Goal: Task Accomplishment & Management: Complete application form

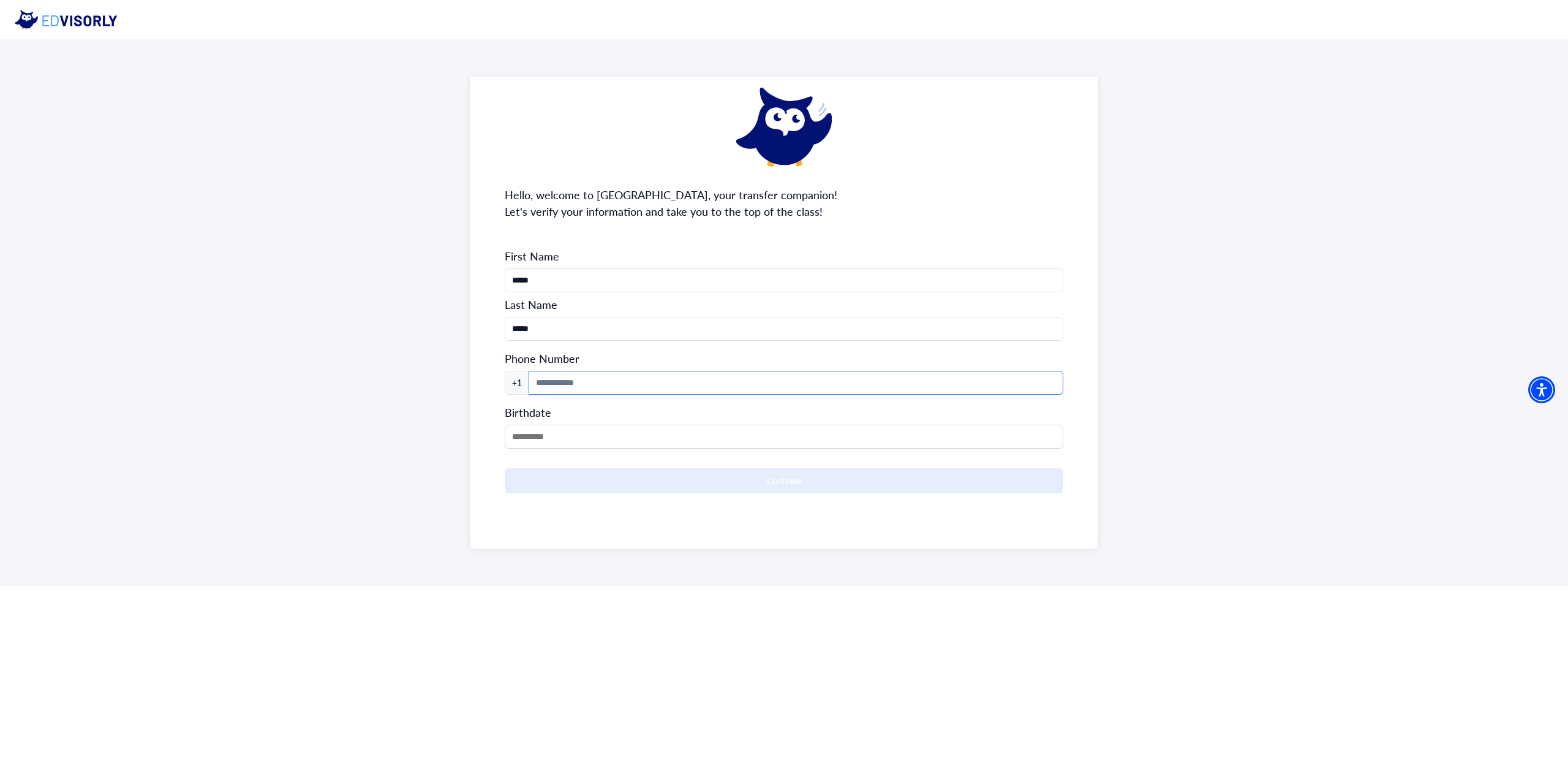
click at [593, 384] on input at bounding box center [796, 383] width 535 height 24
type input "**********"
click at [574, 437] on input "MM/DD/YYYY" at bounding box center [784, 436] width 558 height 24
click at [591, 475] on div "2009" at bounding box center [579, 479] width 147 height 13
click at [591, 475] on span at bounding box center [594, 476] width 8 height 8
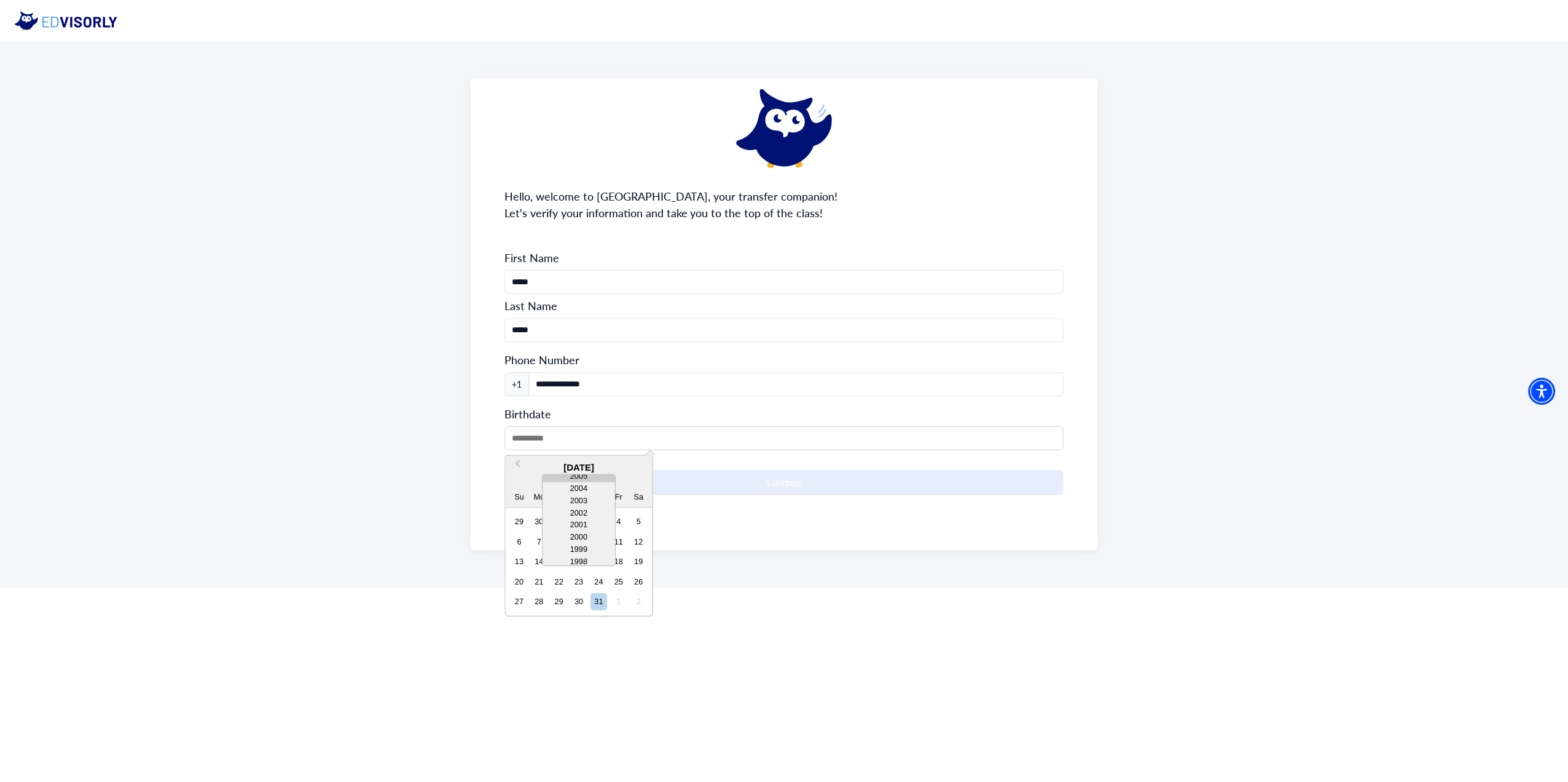
scroll to position [62, 0]
click at [582, 503] on div "2002" at bounding box center [580, 506] width 73 height 12
click at [520, 468] on button "Previous Month" at bounding box center [518, 467] width 20 height 20
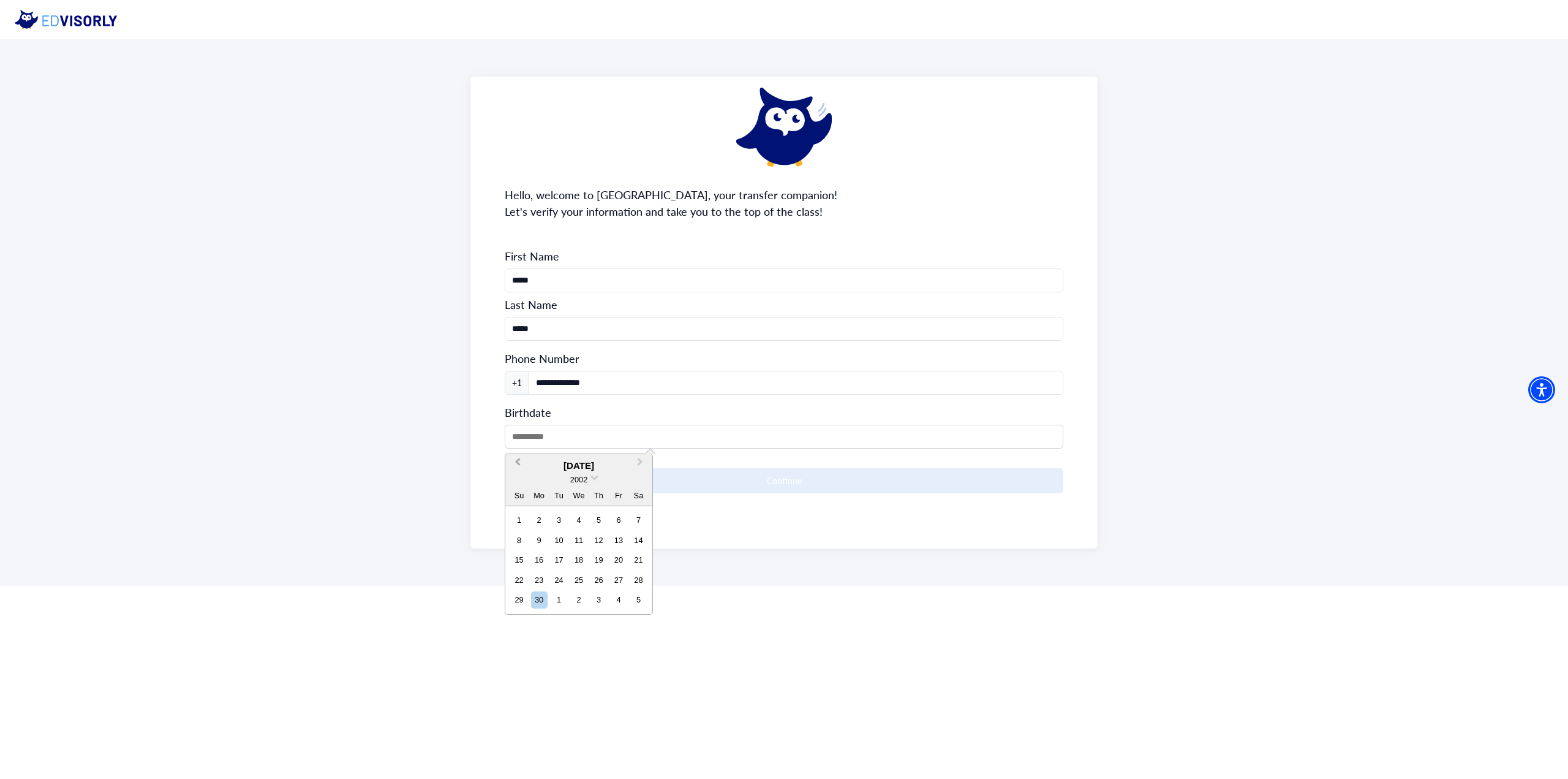
click at [519, 466] on button "Previous Month" at bounding box center [517, 465] width 20 height 20
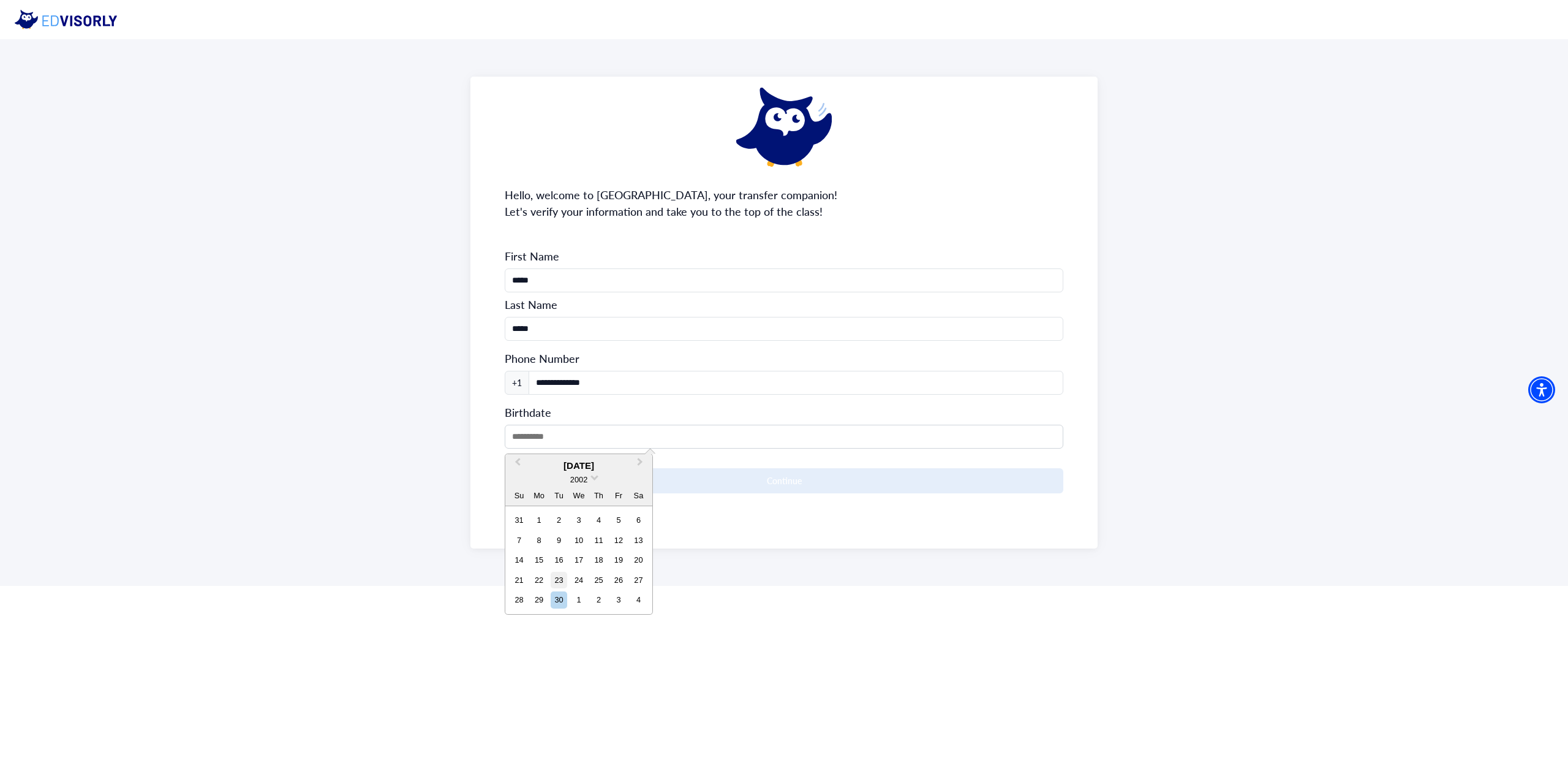
click at [563, 579] on div "23" at bounding box center [558, 579] width 17 height 17
type input "**********"
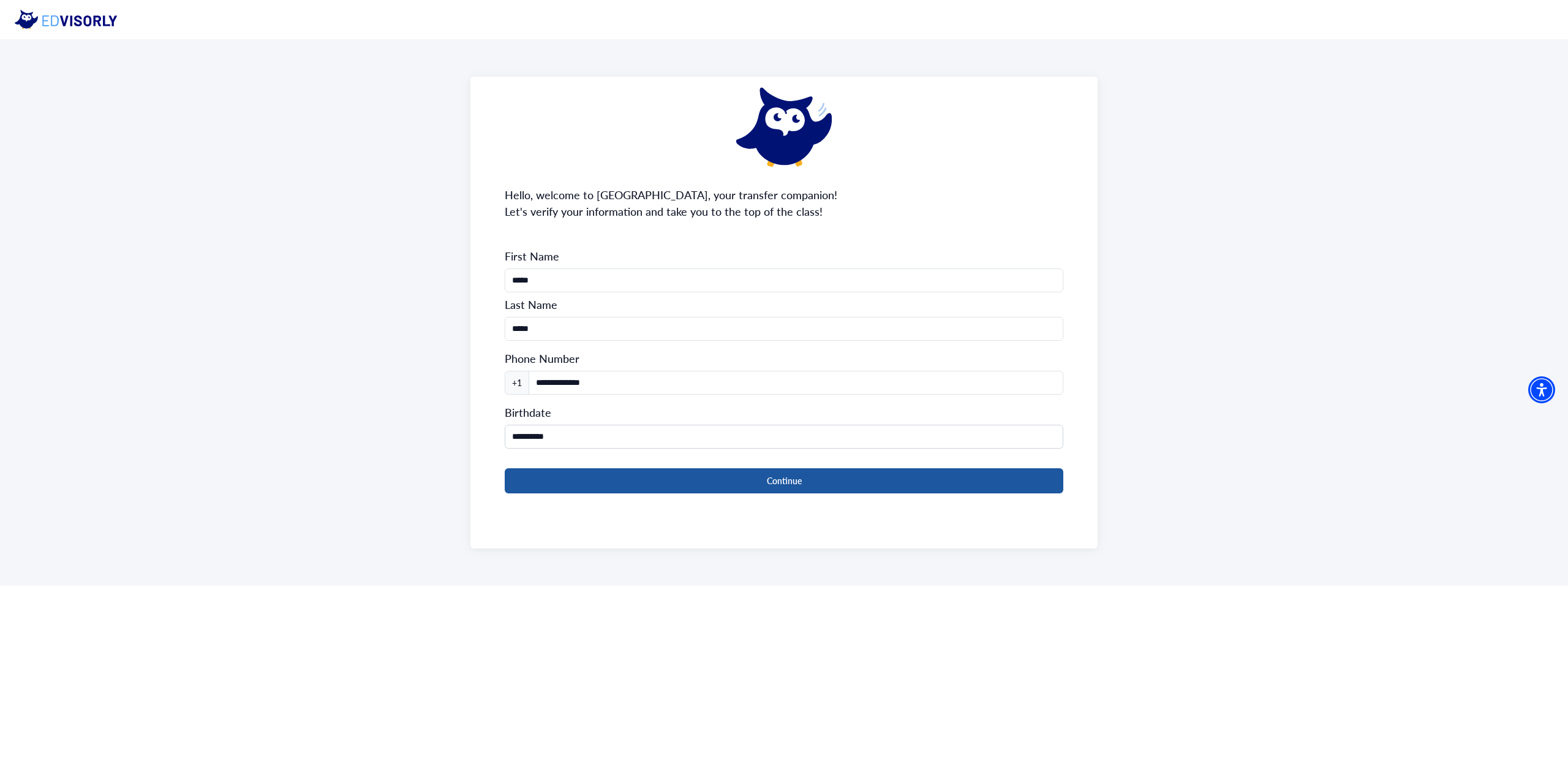
click at [621, 486] on button "Continue" at bounding box center [784, 480] width 558 height 25
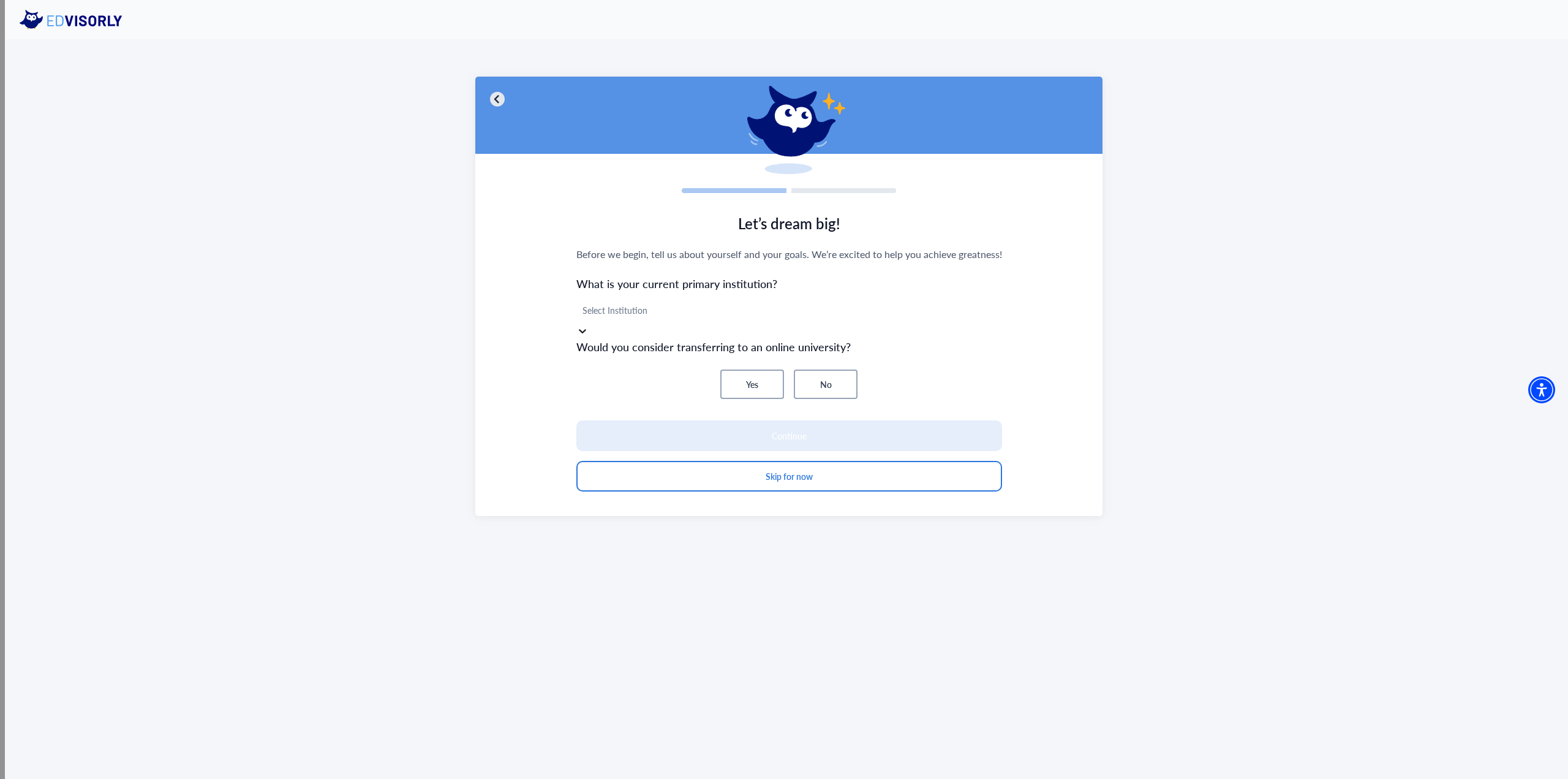
click at [634, 305] on div at bounding box center [789, 310] width 413 height 15
click at [640, 305] on div at bounding box center [789, 310] width 413 height 15
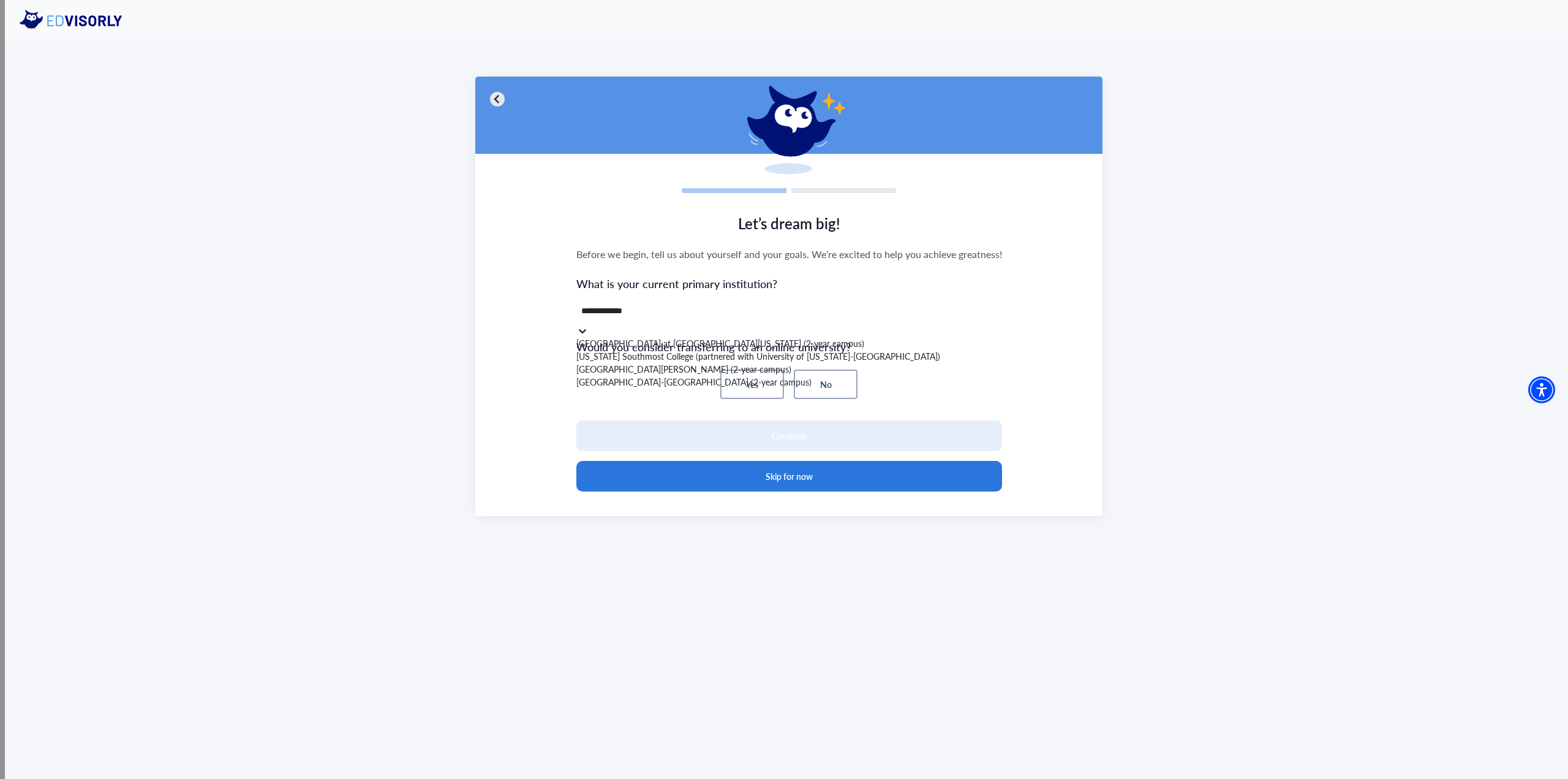
type input "**********"
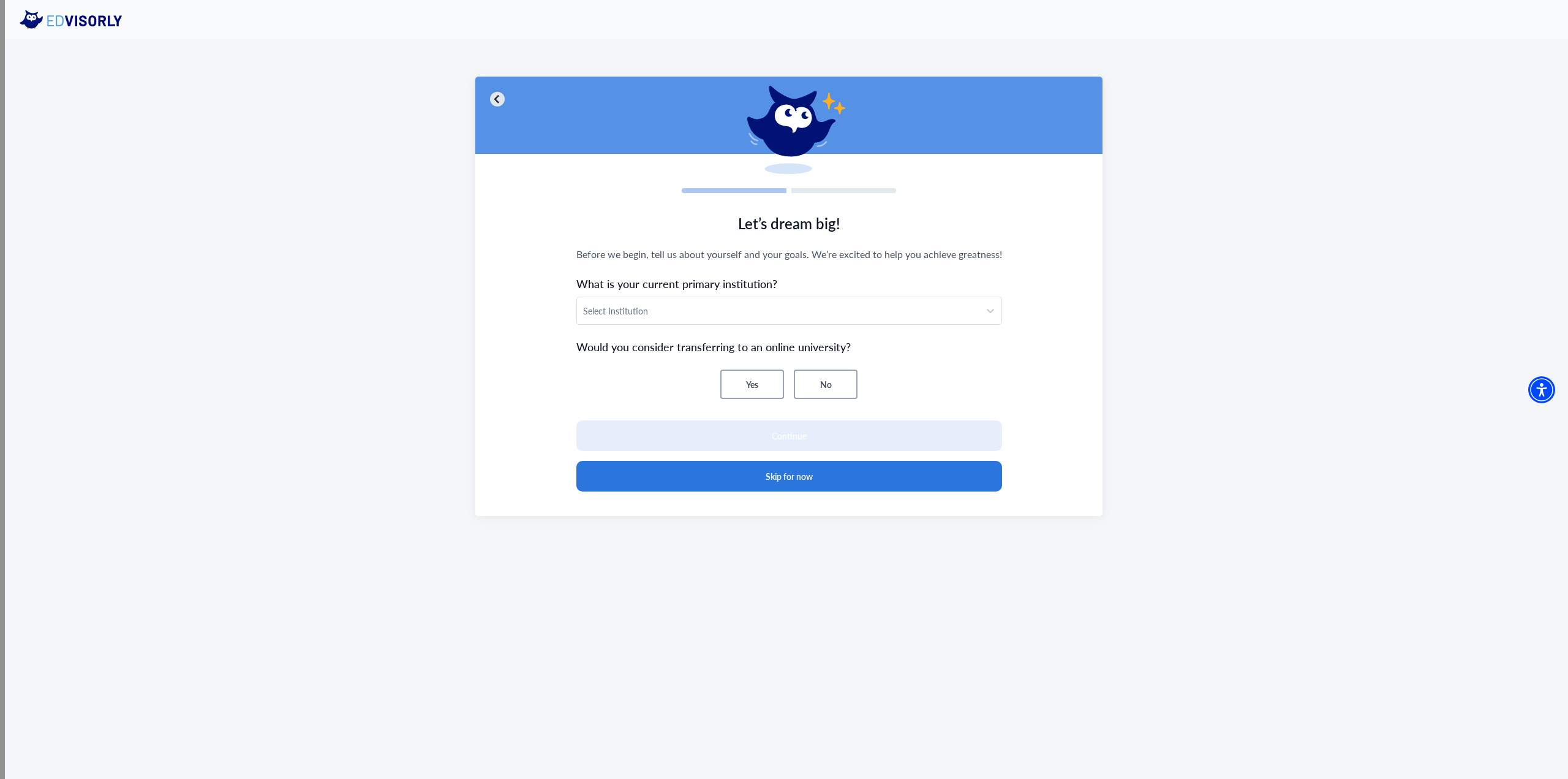
click at [825, 468] on button "Skip for now" at bounding box center [789, 476] width 425 height 31
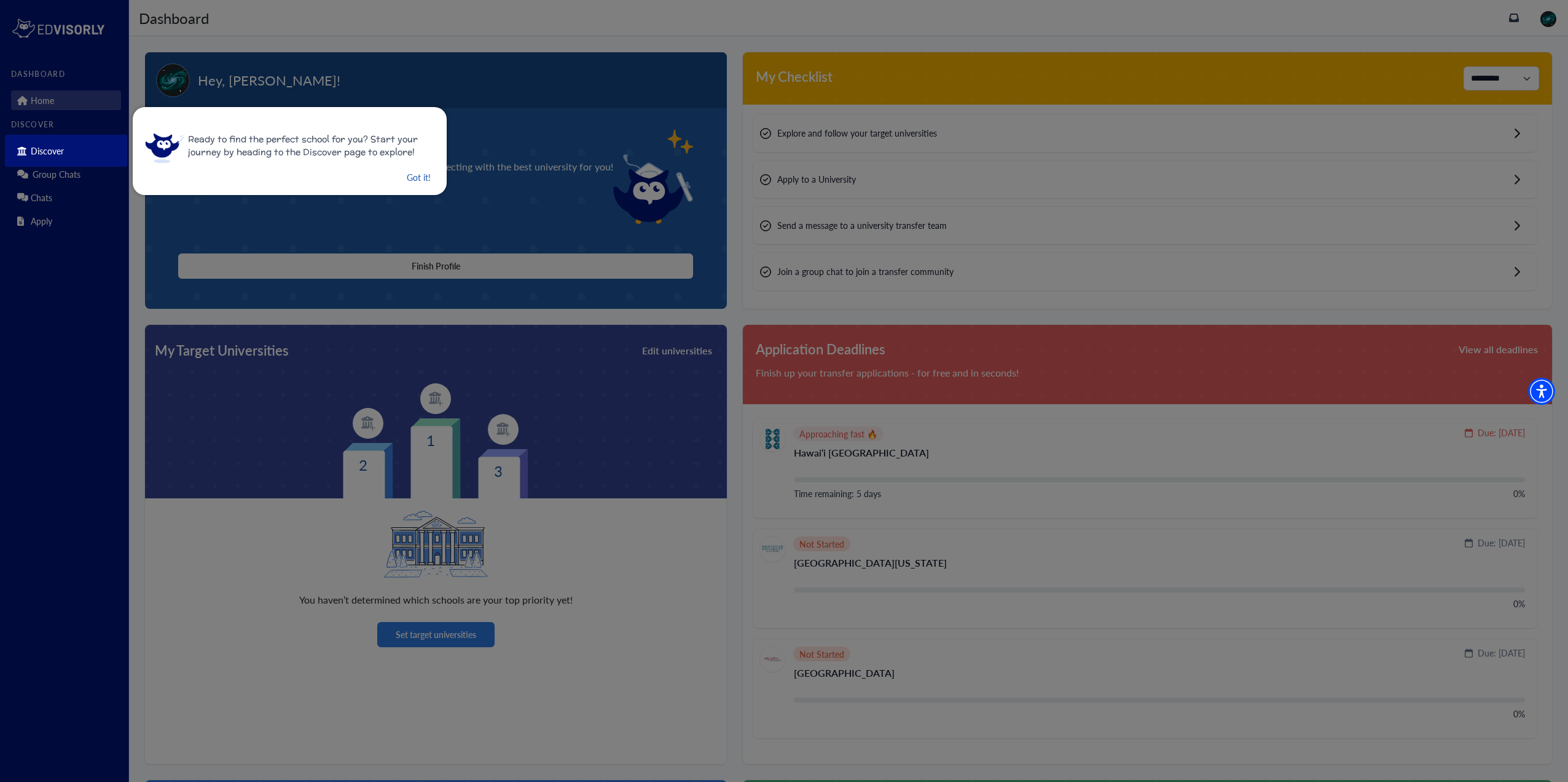
click at [406, 174] on button "Got it!" at bounding box center [419, 177] width 27 height 15
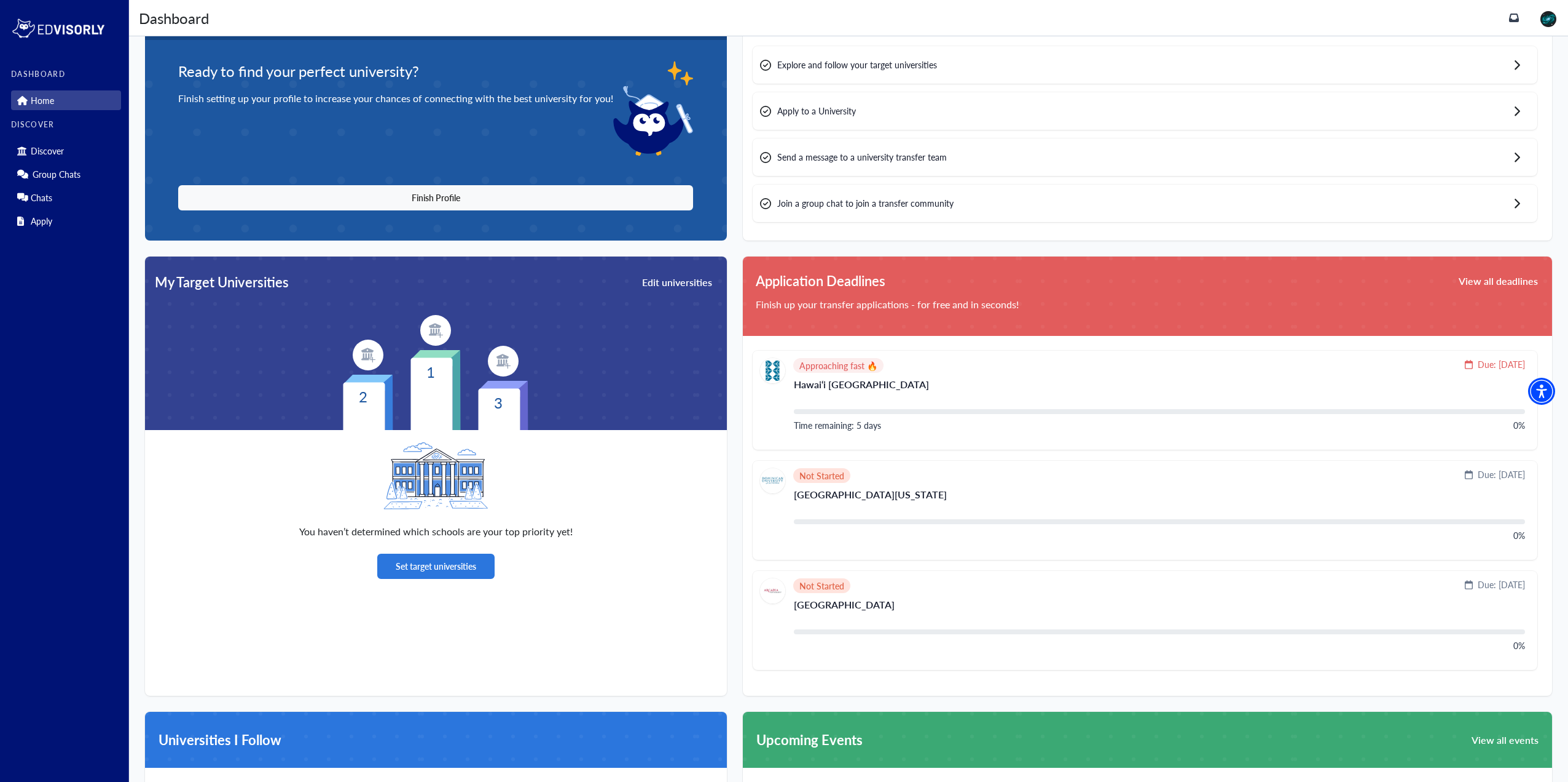
scroll to position [62, 0]
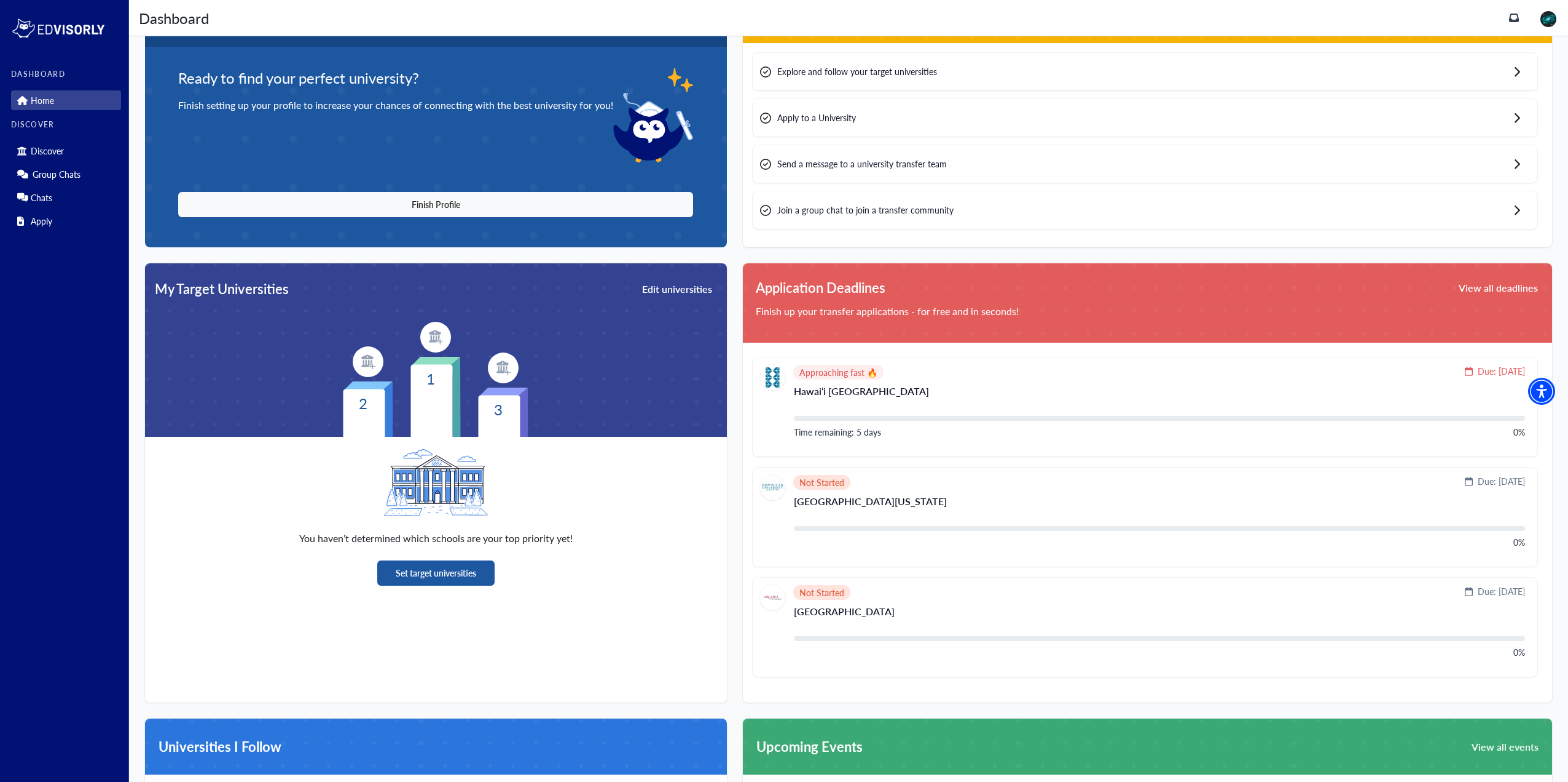
click at [448, 567] on button "Set target universities" at bounding box center [437, 573] width 118 height 25
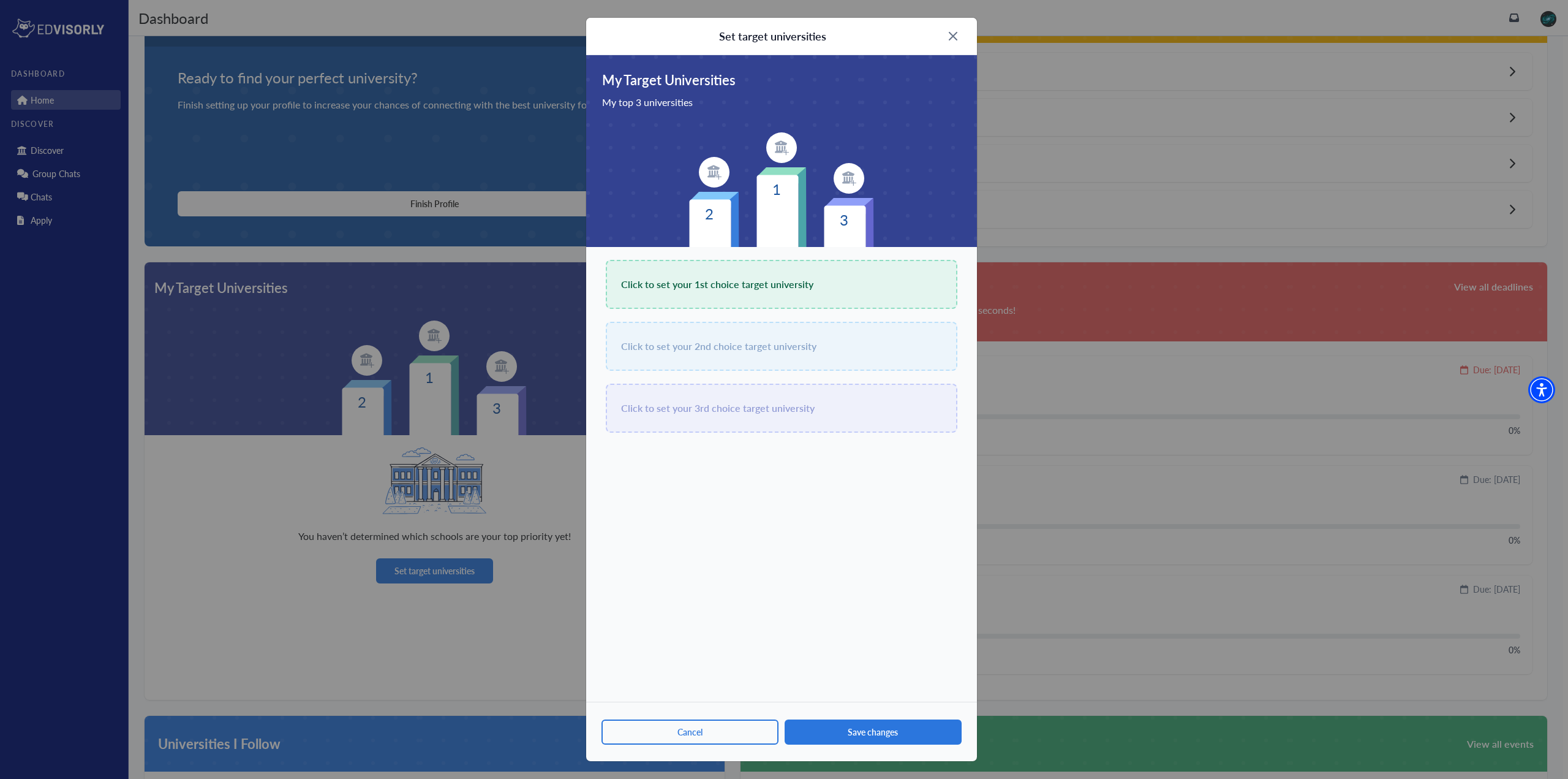
click at [742, 290] on span "Click to set your 1st choice target university" at bounding box center [717, 283] width 193 height 17
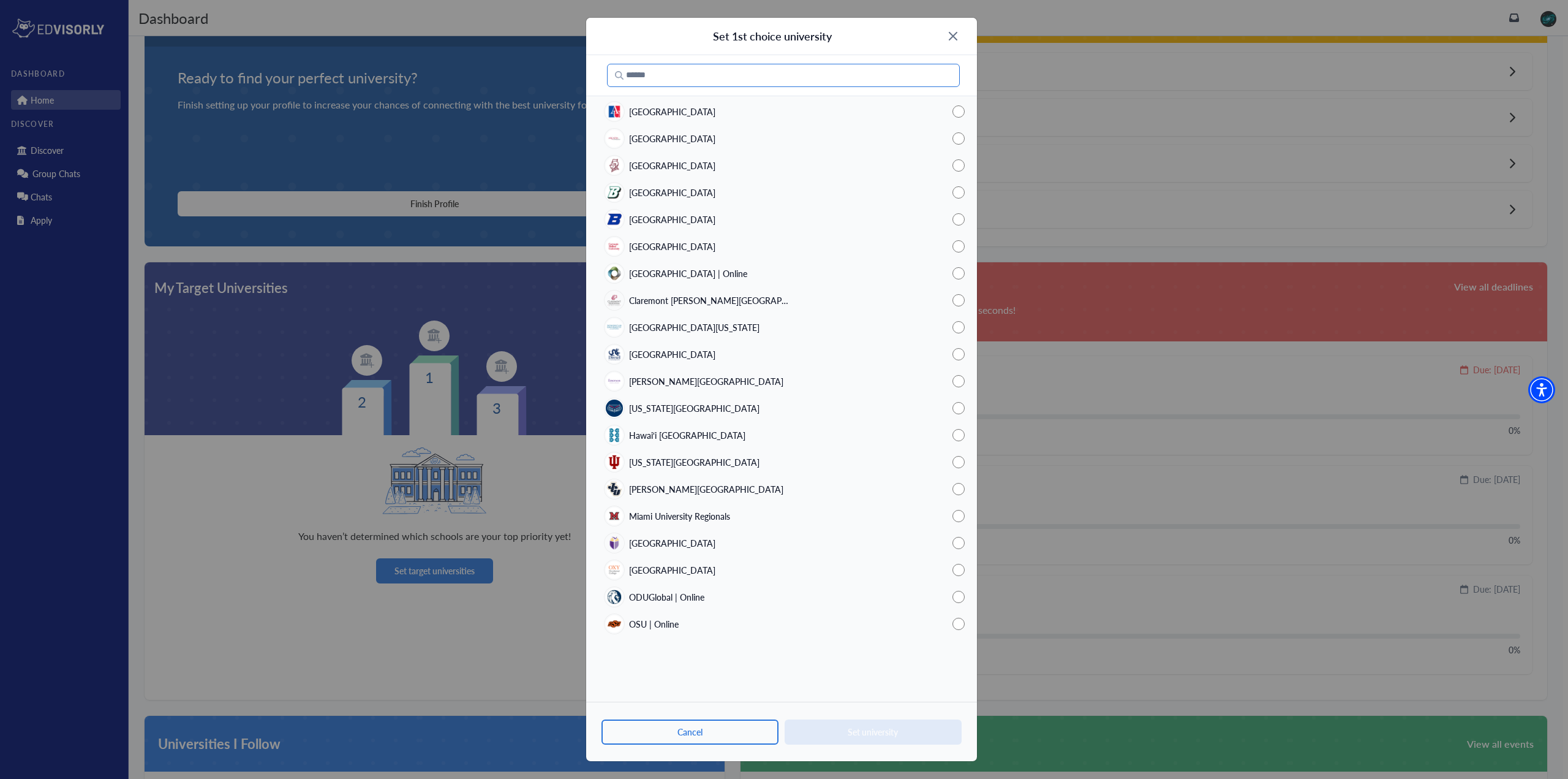
click at [683, 79] on input "Search" at bounding box center [783, 75] width 353 height 23
type input "*"
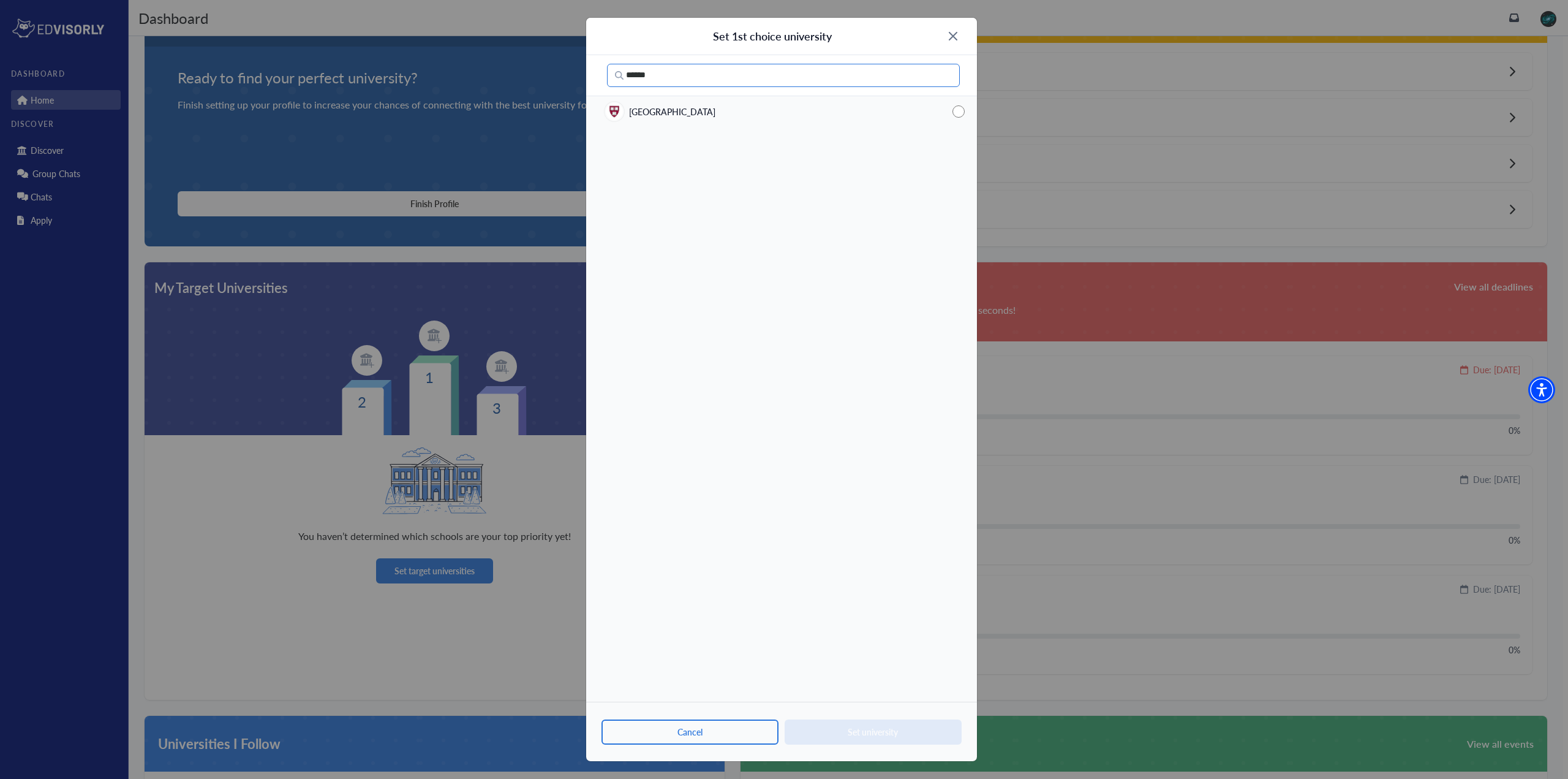
type input "******"
click at [699, 110] on span "[GEOGRAPHIC_DATA]" at bounding box center [672, 111] width 86 height 13
click at [923, 720] on button "Set university" at bounding box center [873, 731] width 177 height 25
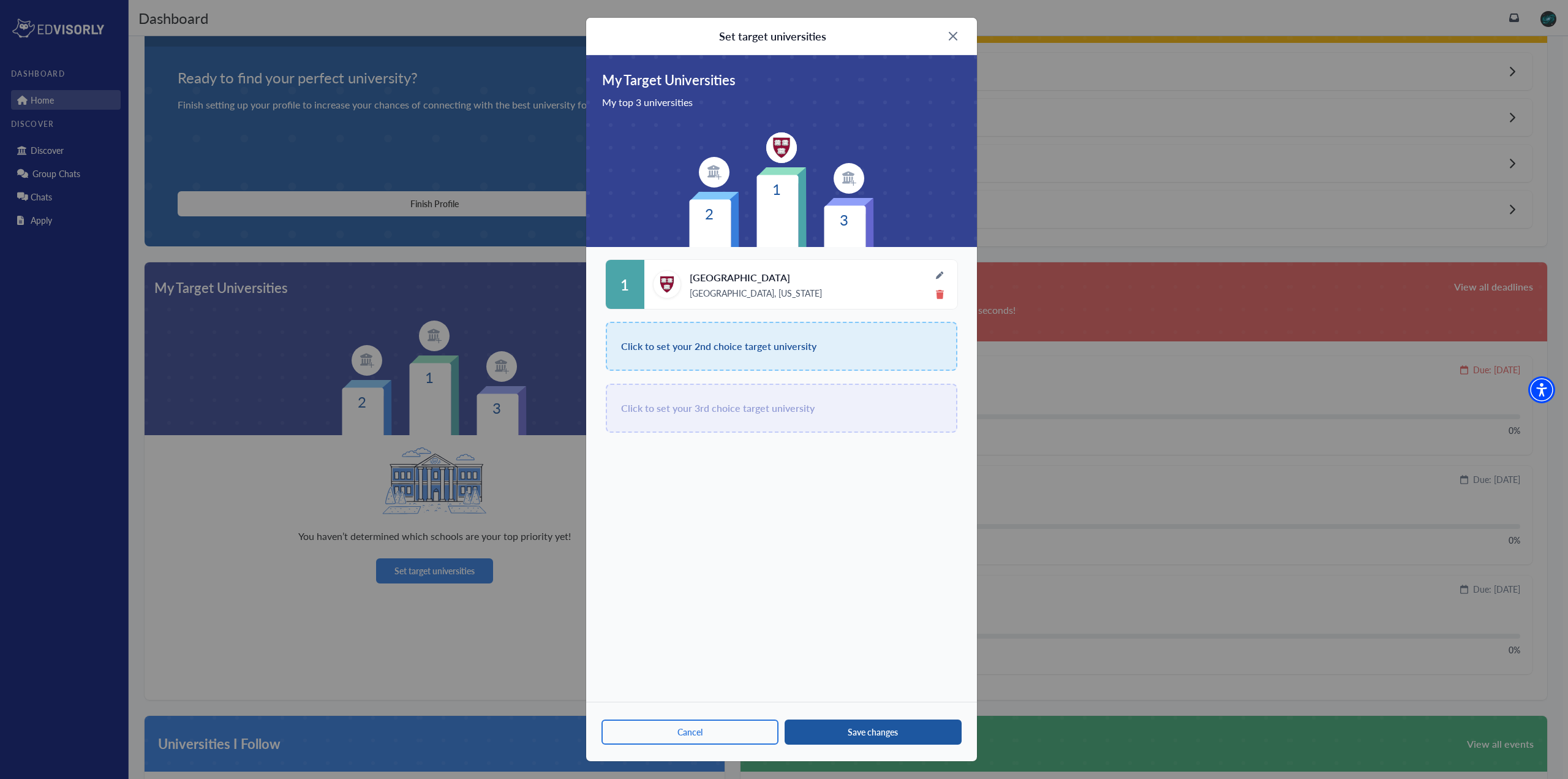
click at [901, 727] on button "Save changes" at bounding box center [873, 731] width 177 height 25
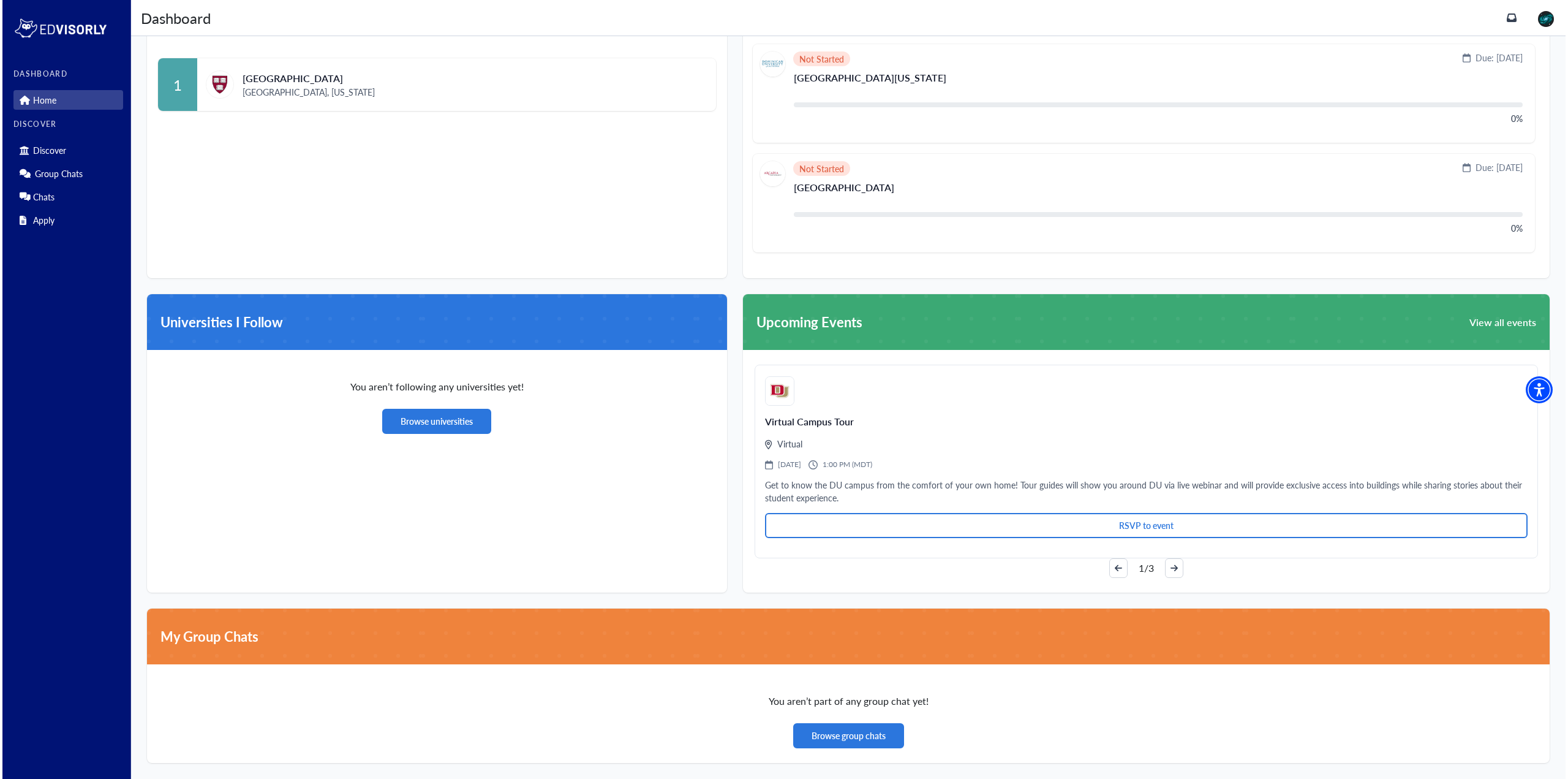
scroll to position [135, 0]
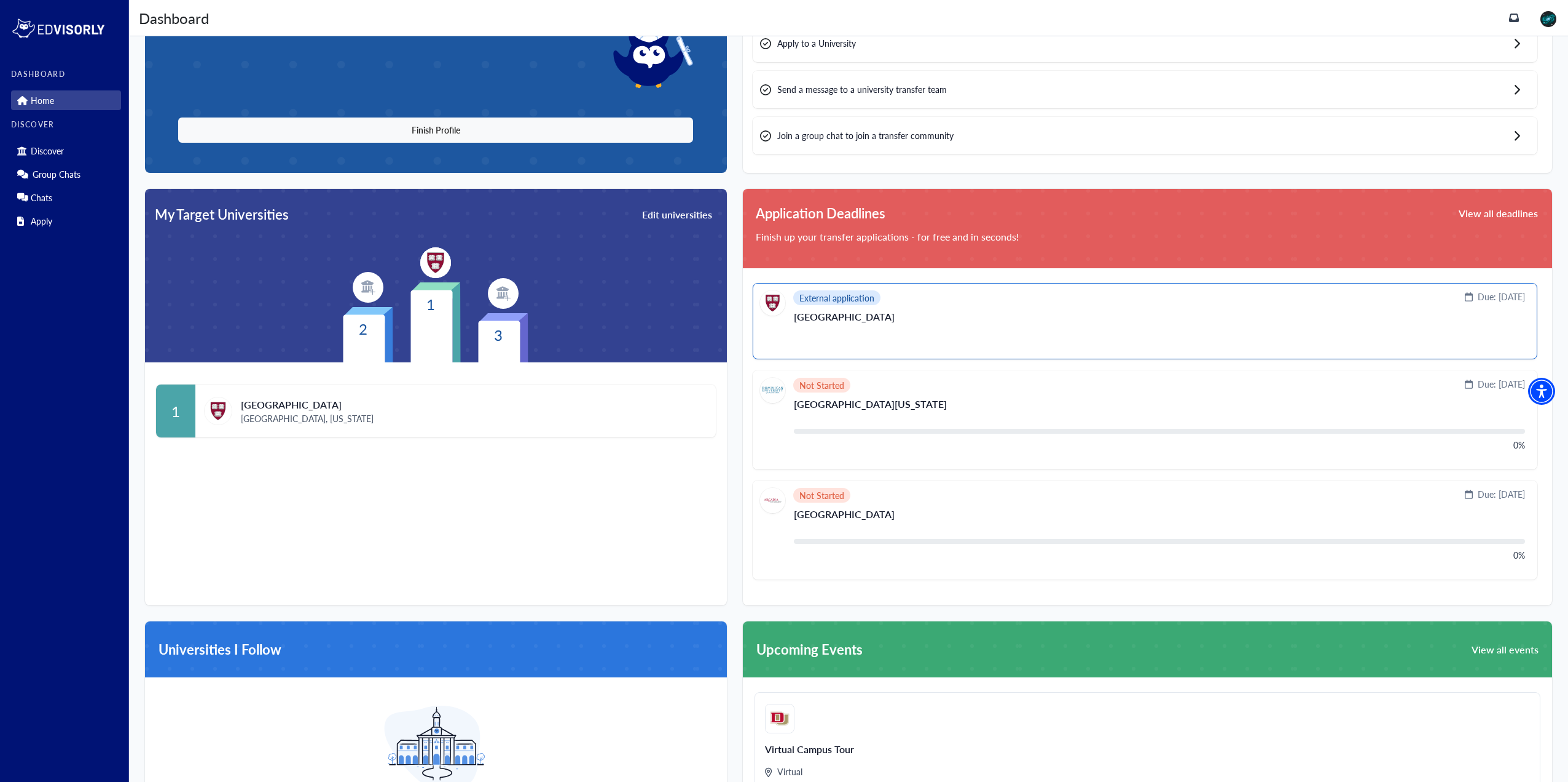
click at [877, 337] on section "[GEOGRAPHIC_DATA]" at bounding box center [1160, 327] width 732 height 30
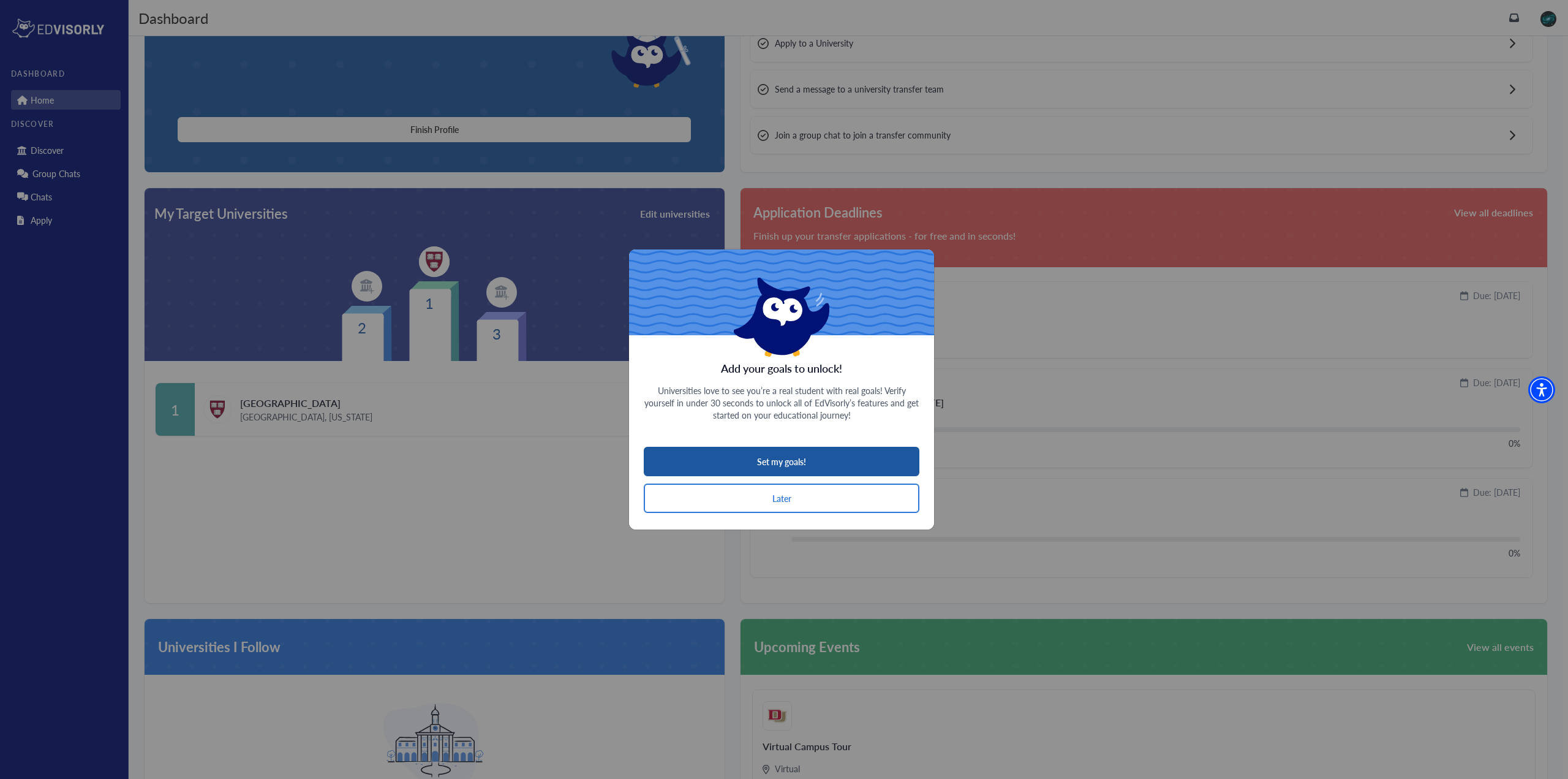
click at [814, 457] on button "Set my goals!" at bounding box center [781, 461] width 275 height 30
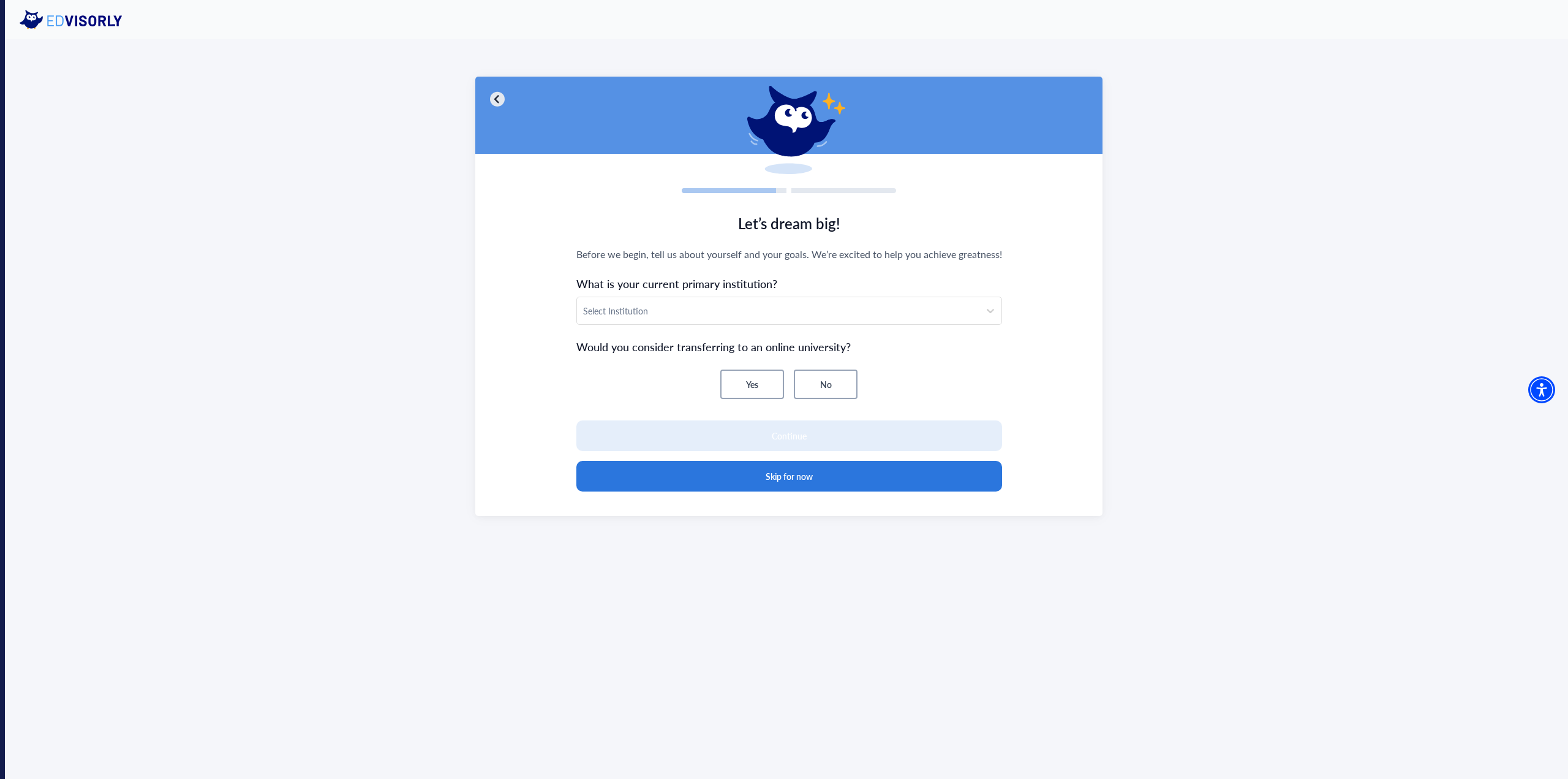
click at [812, 482] on button "Skip for now" at bounding box center [789, 476] width 425 height 31
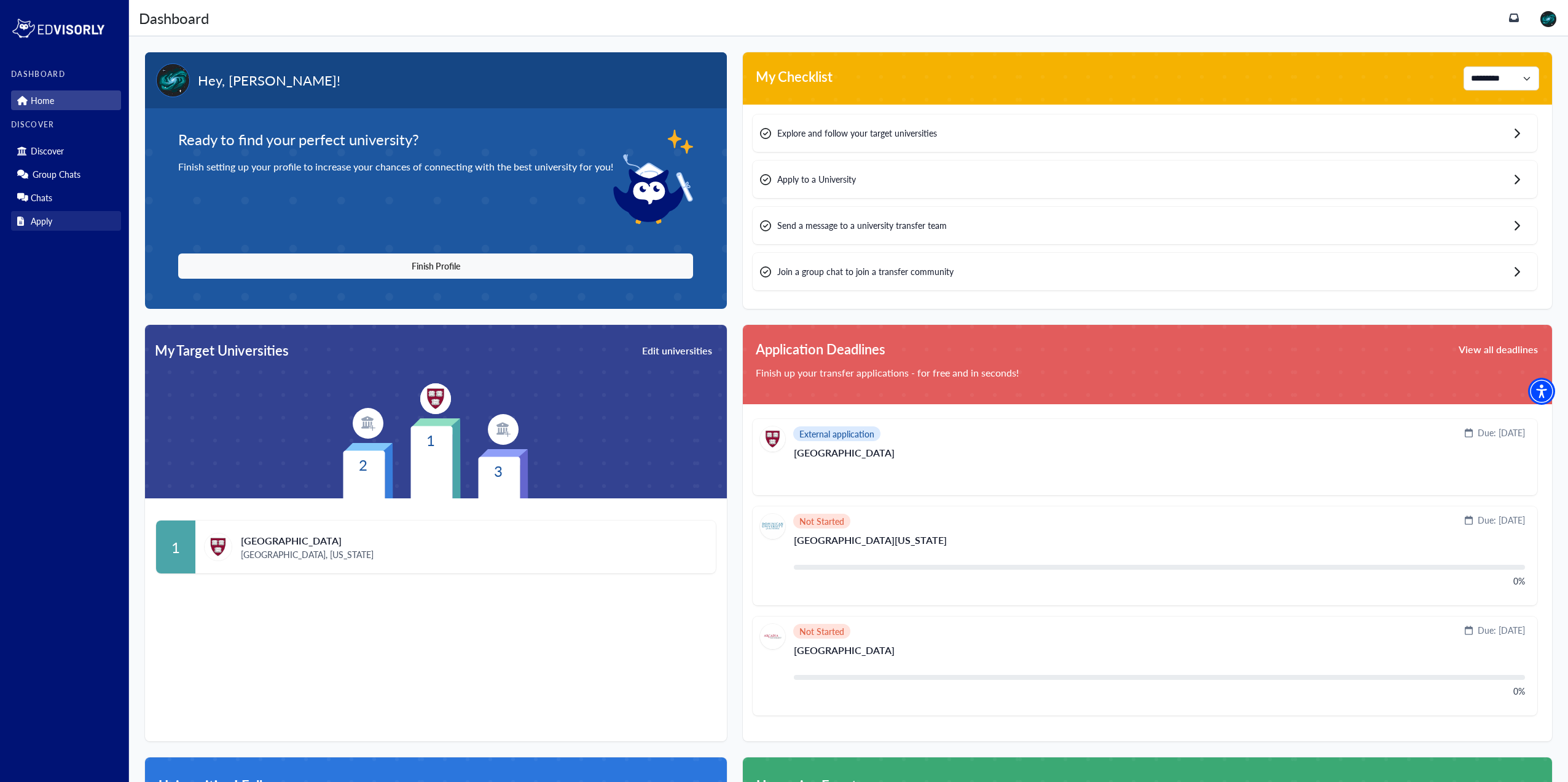
click at [59, 226] on link "Apply" at bounding box center [66, 220] width 110 height 20
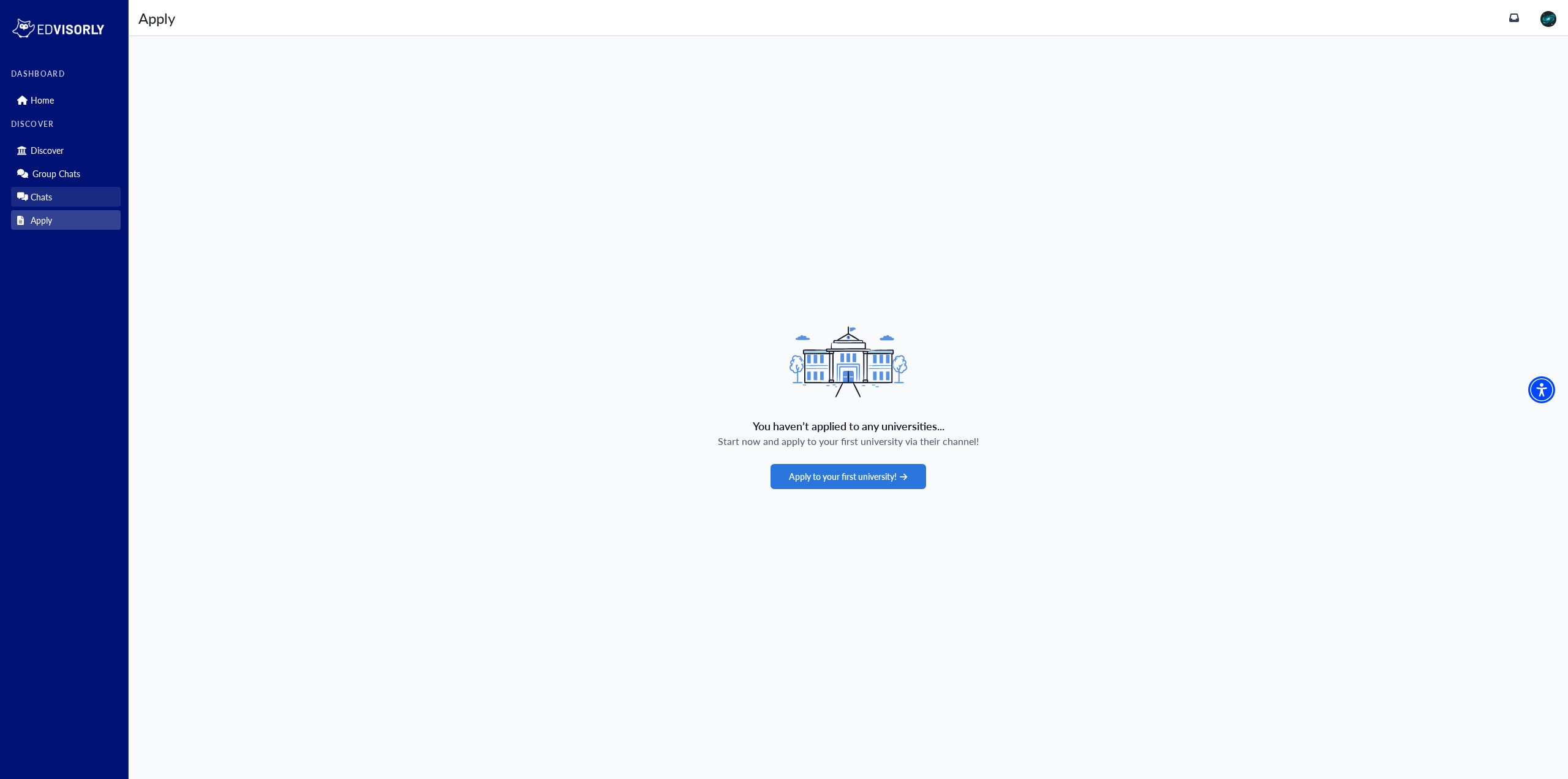
click at [52, 199] on p "Chats" at bounding box center [42, 197] width 22 height 10
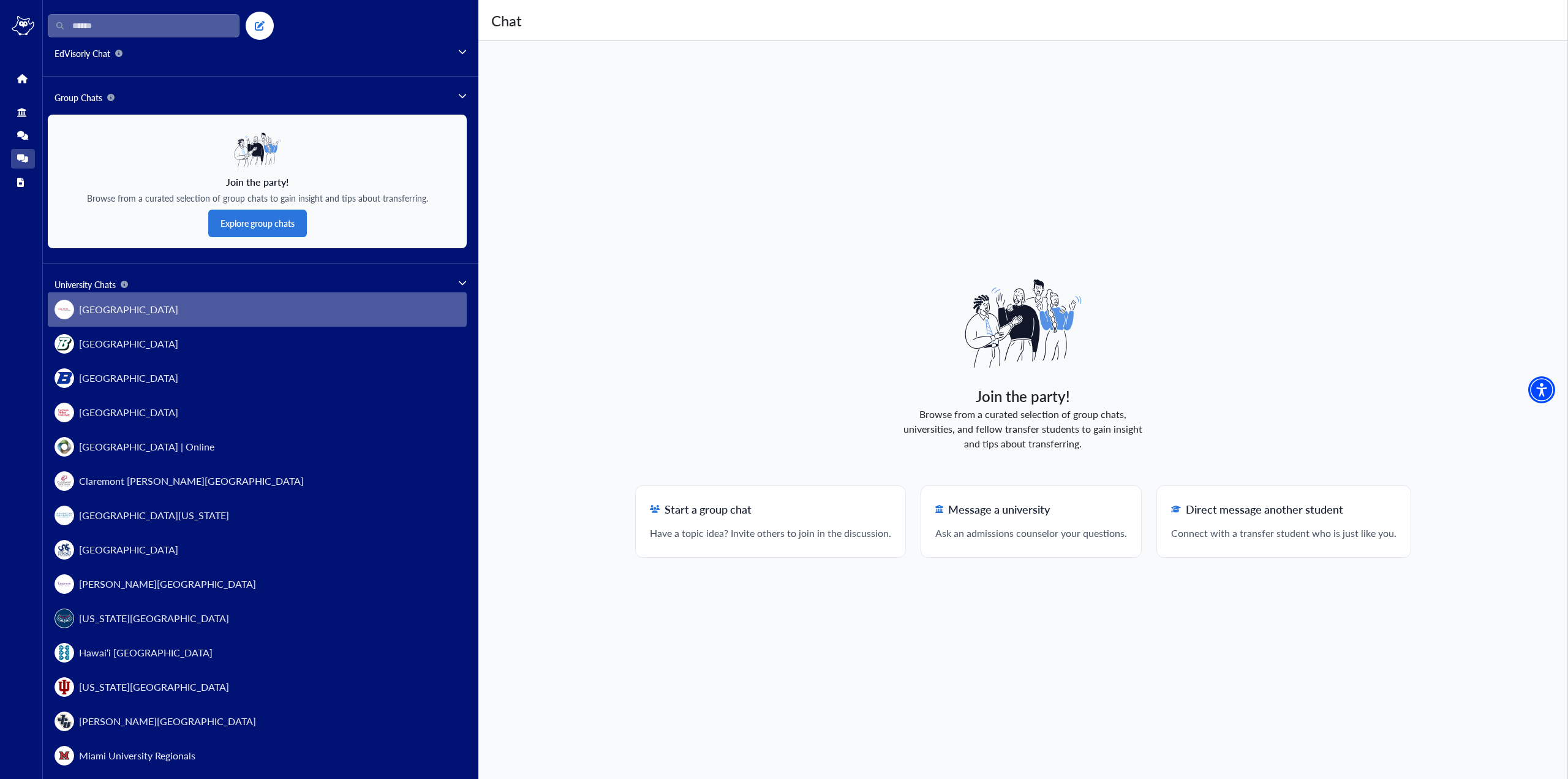
click at [209, 319] on button "[GEOGRAPHIC_DATA]" at bounding box center [257, 309] width 419 height 35
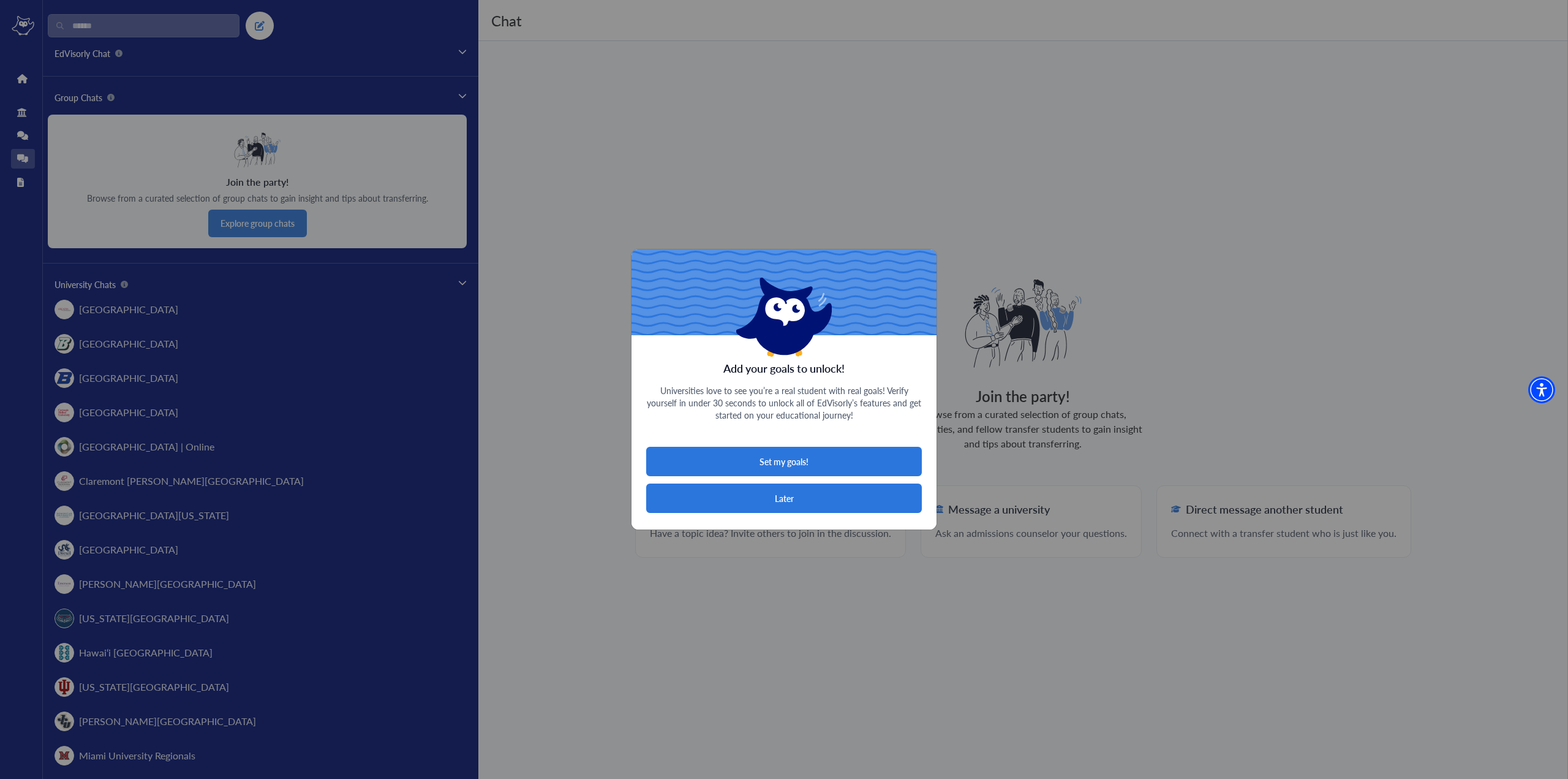
click at [800, 502] on button "Later" at bounding box center [783, 498] width 275 height 30
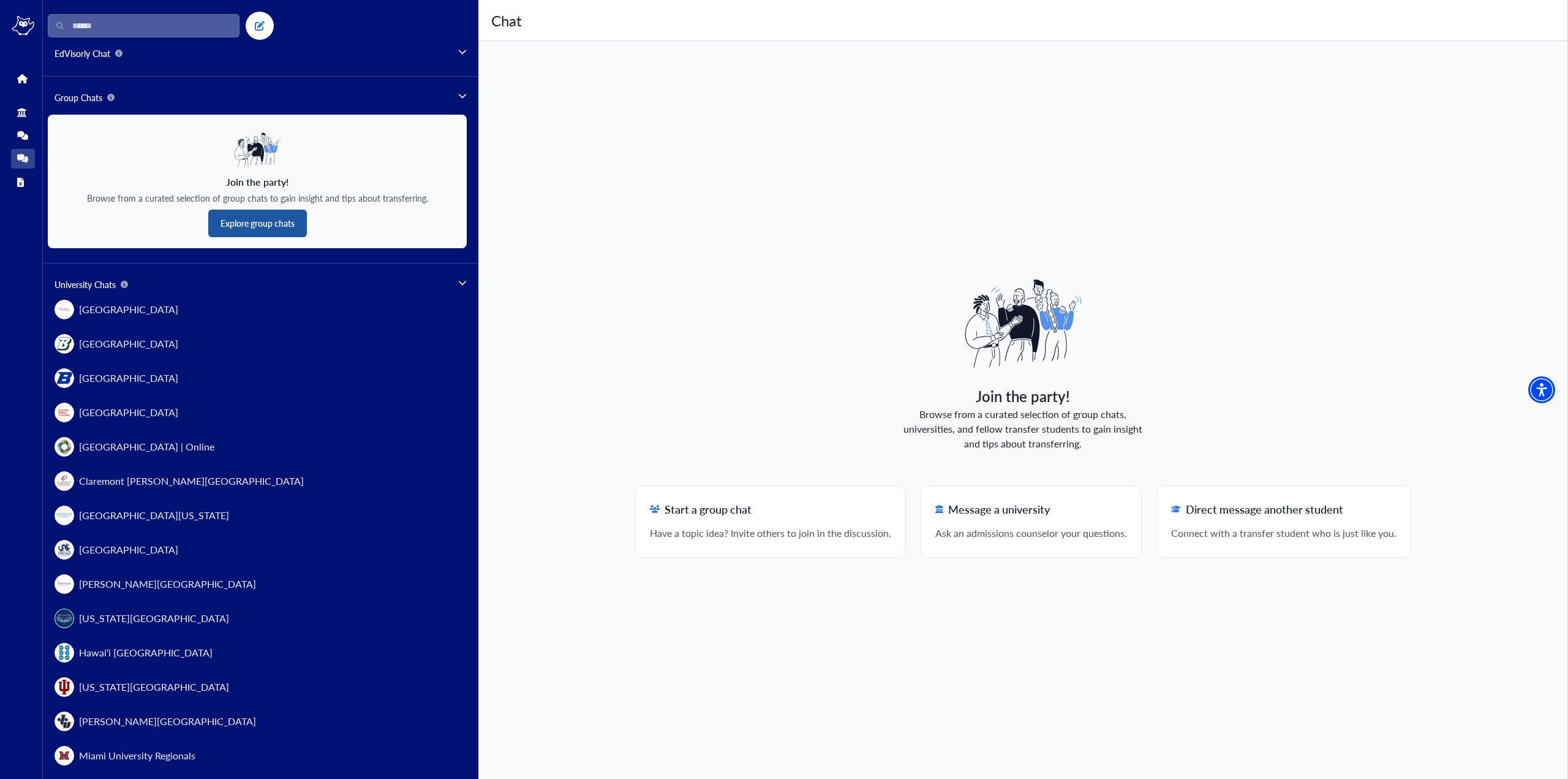
click at [248, 228] on button "Explore group chats" at bounding box center [257, 224] width 98 height 28
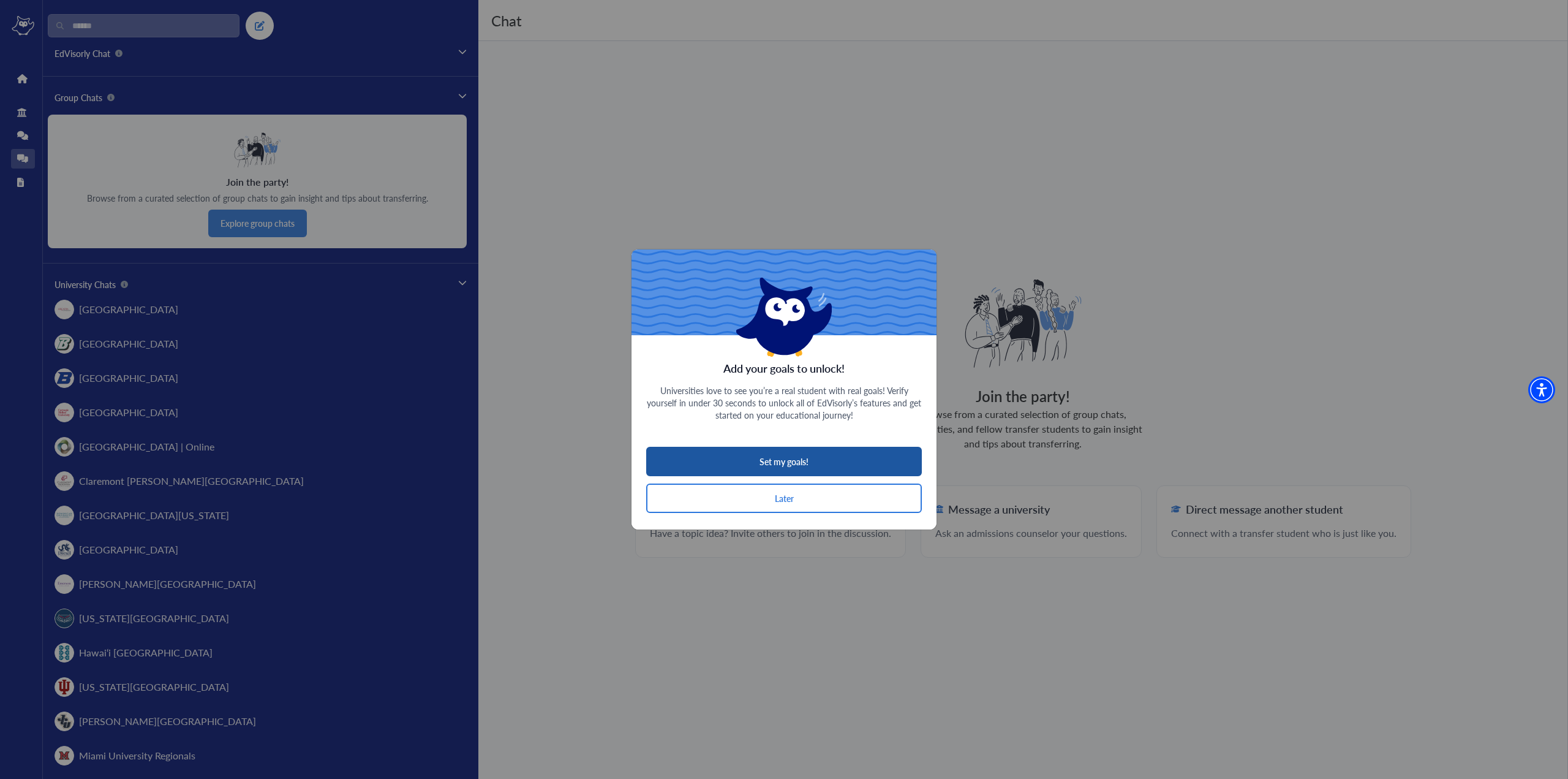
click at [798, 464] on button "Set my goals!" at bounding box center [783, 461] width 275 height 30
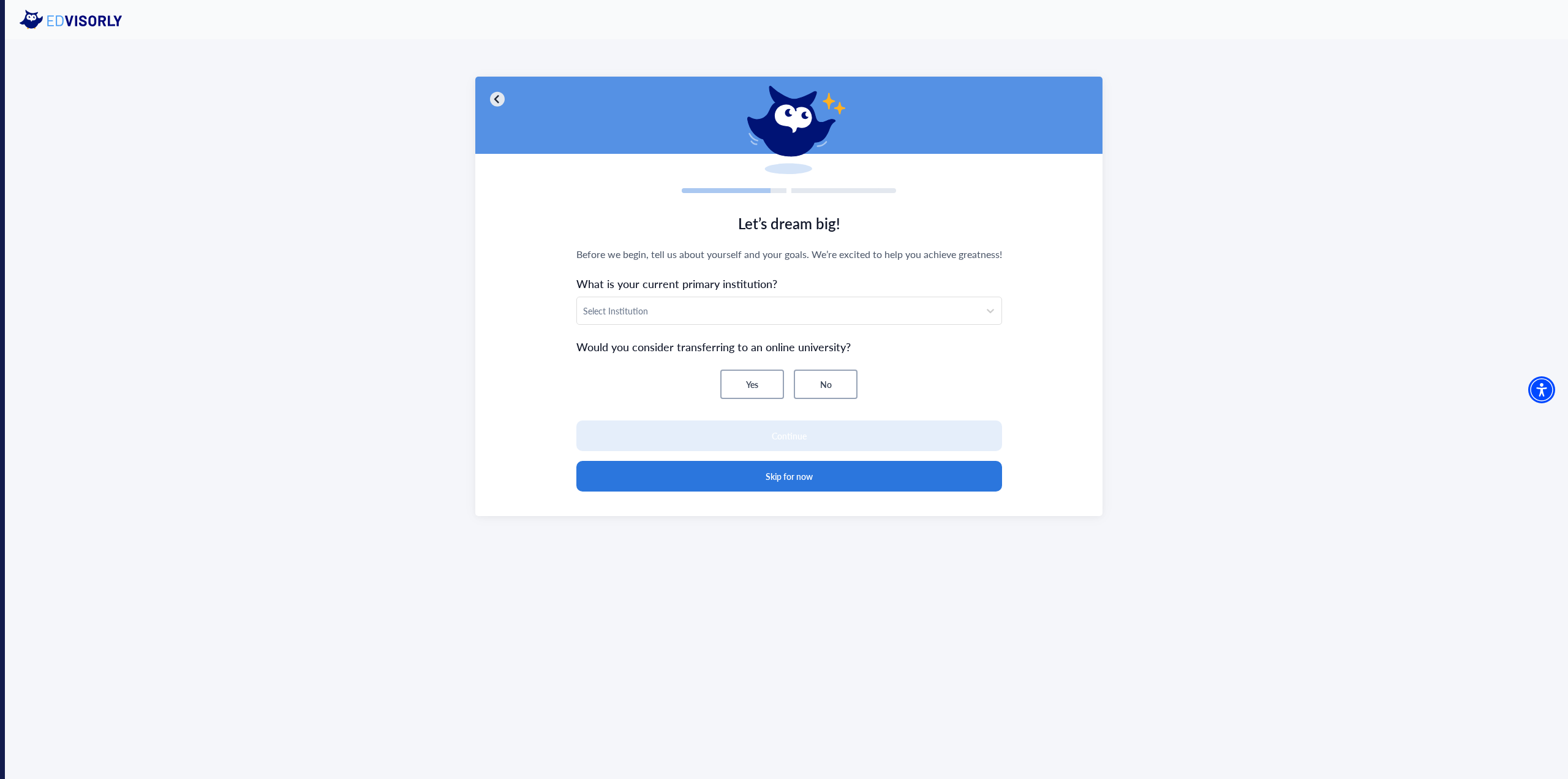
click at [795, 469] on button "Skip for now" at bounding box center [789, 476] width 425 height 31
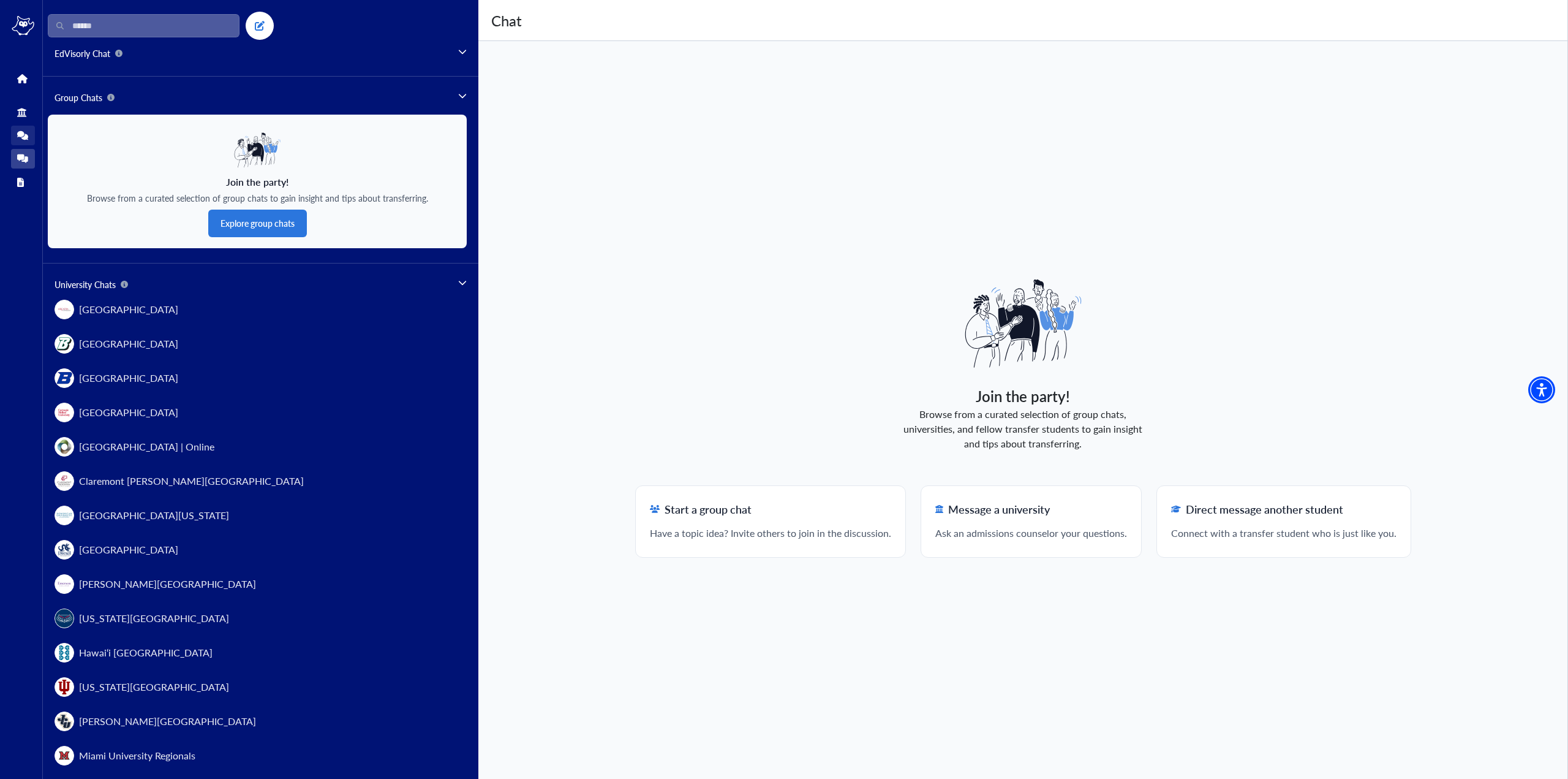
click at [21, 133] on icon at bounding box center [22, 135] width 11 height 9
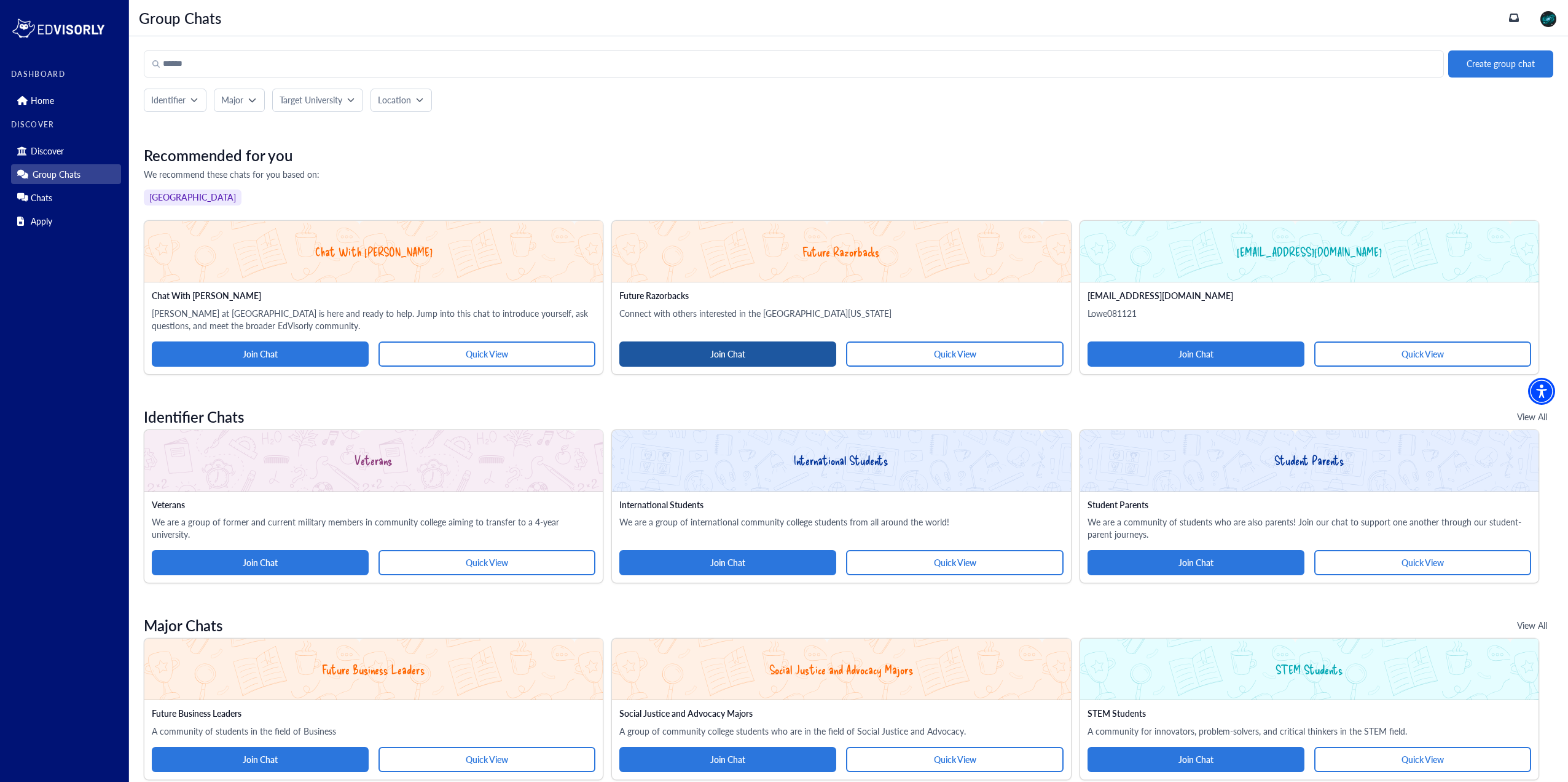
click at [802, 357] on button "Join Chat" at bounding box center [728, 353] width 217 height 25
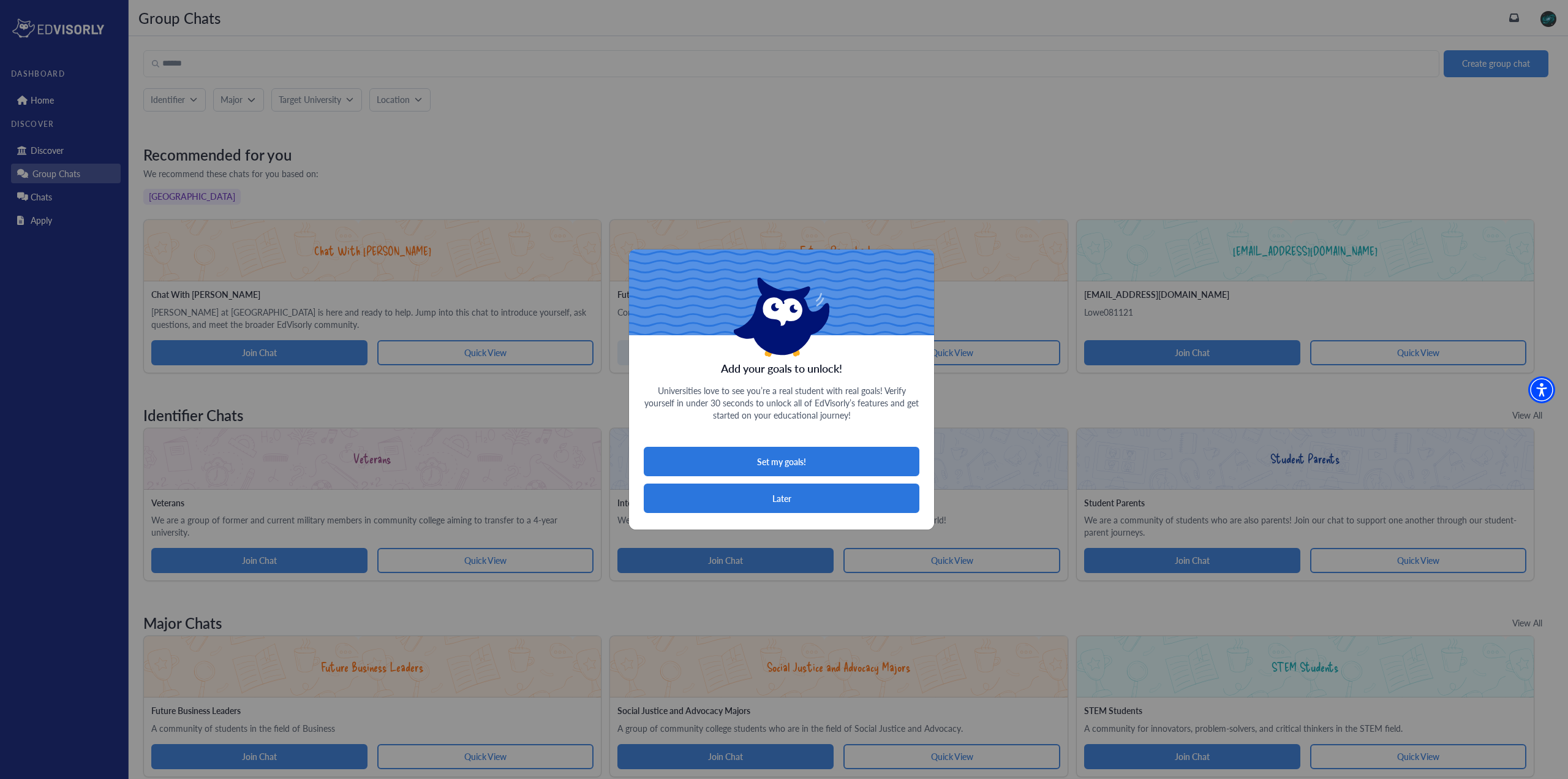
click at [799, 506] on button "Later" at bounding box center [781, 498] width 275 height 30
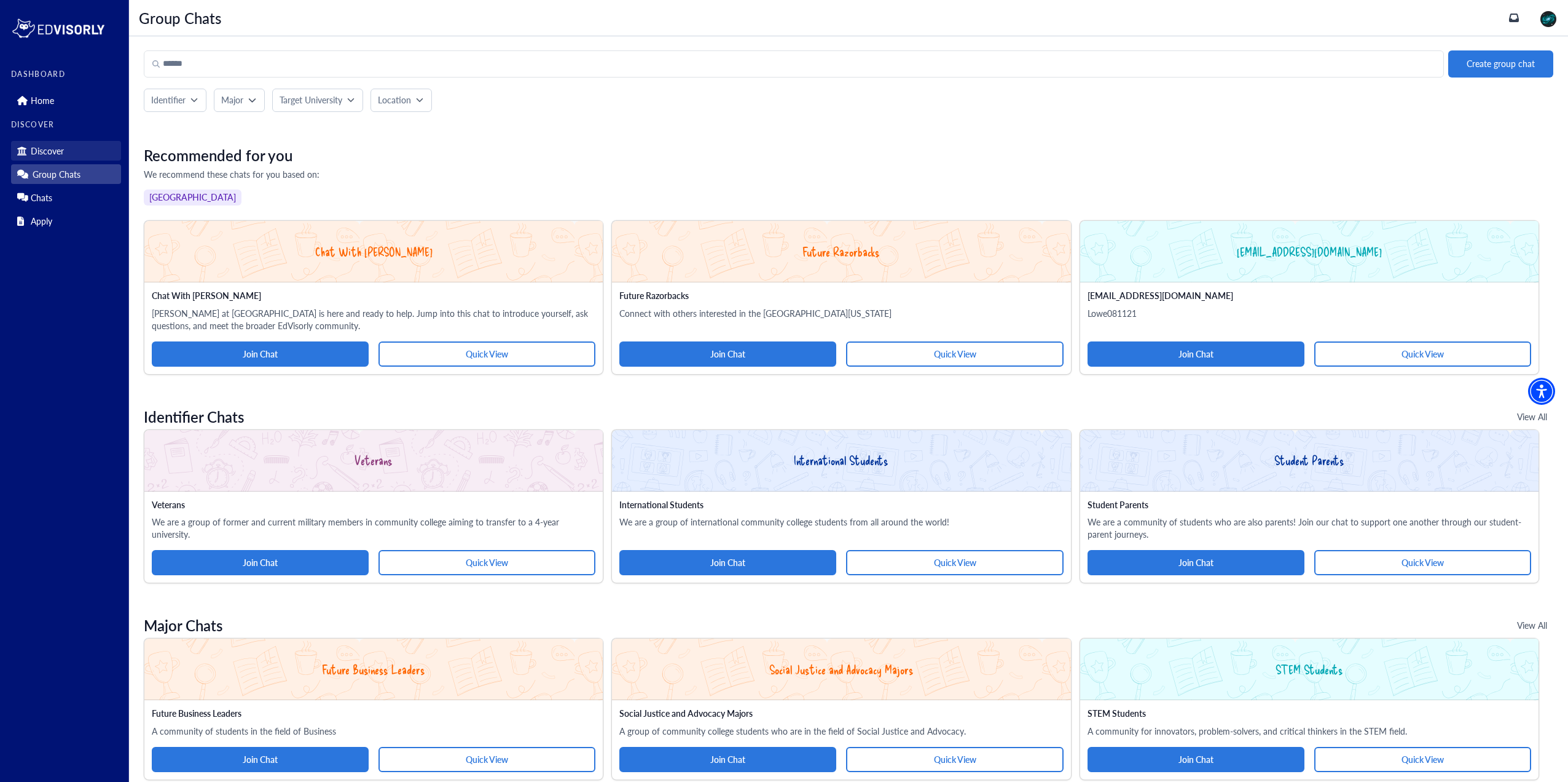
click at [56, 146] on p "Discover" at bounding box center [47, 151] width 33 height 10
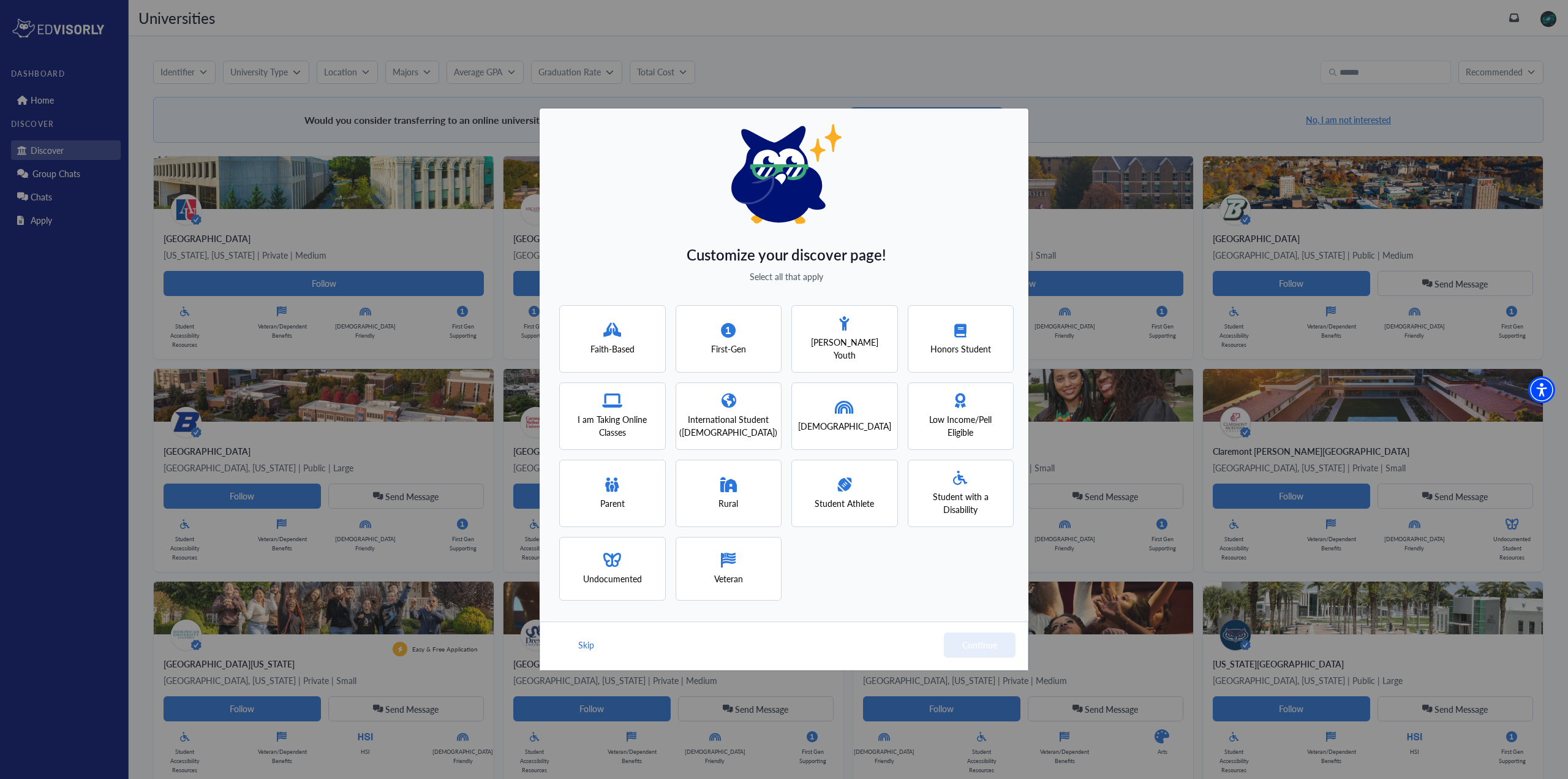
click at [46, 95] on div "Customize your discover page! Select all that apply Faith-Based First-Gen [PERS…" at bounding box center [784, 390] width 1568 height 779
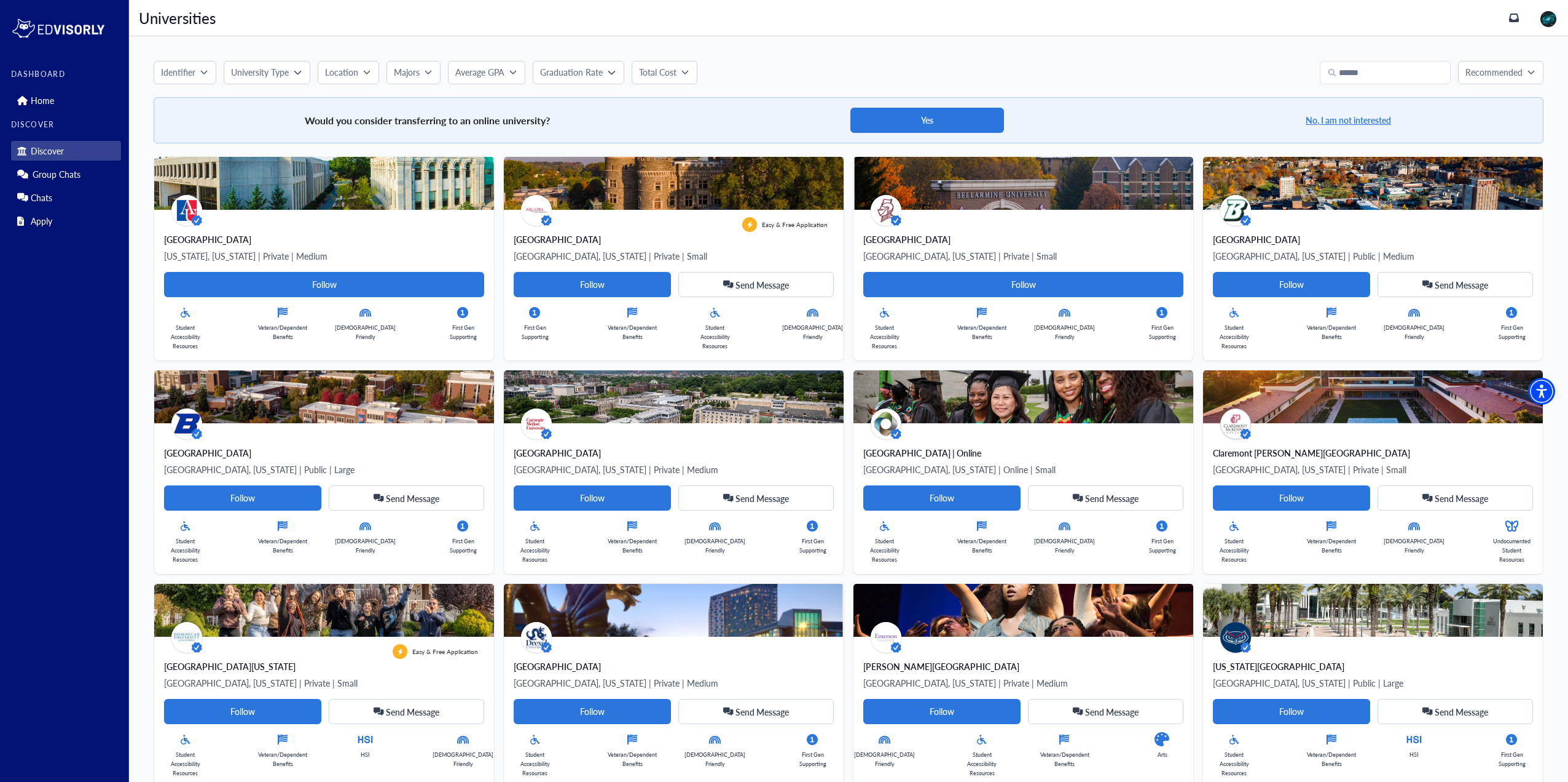
click at [46, 96] on p "Home" at bounding box center [42, 101] width 23 height 10
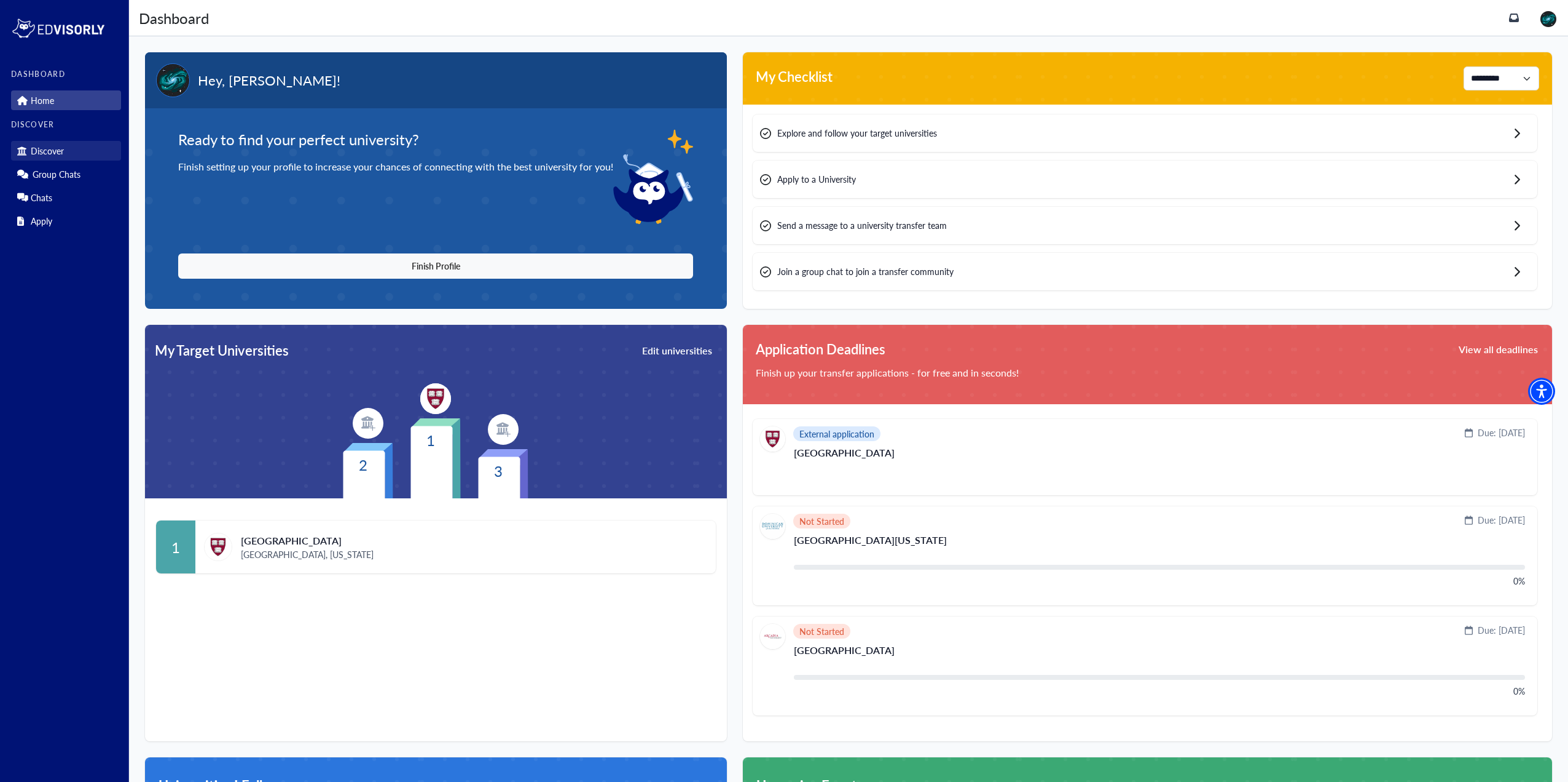
click at [64, 148] on link "Discover" at bounding box center [66, 151] width 110 height 20
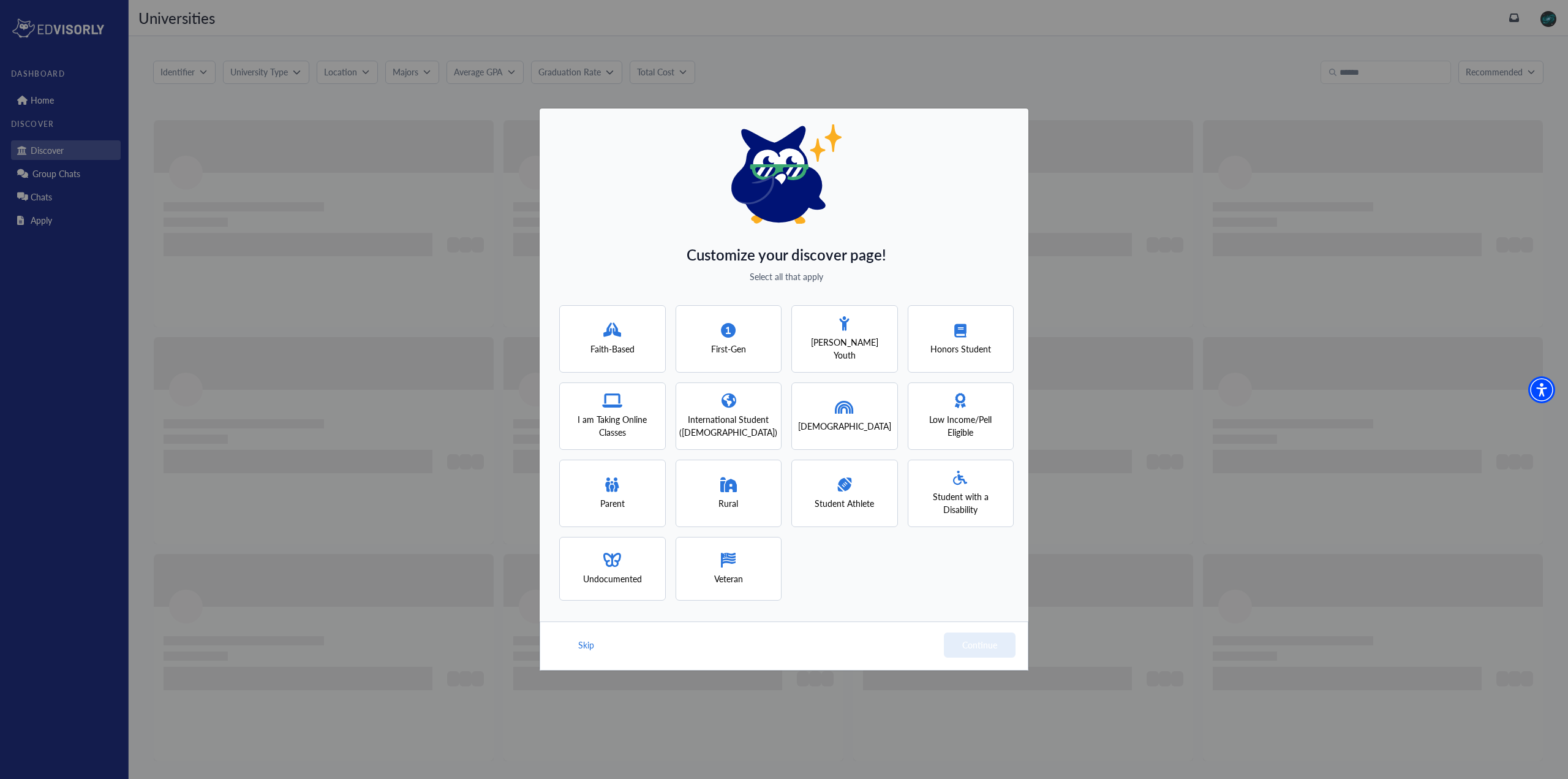
click at [631, 338] on div "Faith-Based" at bounding box center [612, 339] width 44 height 33
click at [638, 414] on span "I am Taking Online Classes" at bounding box center [612, 426] width 84 height 26
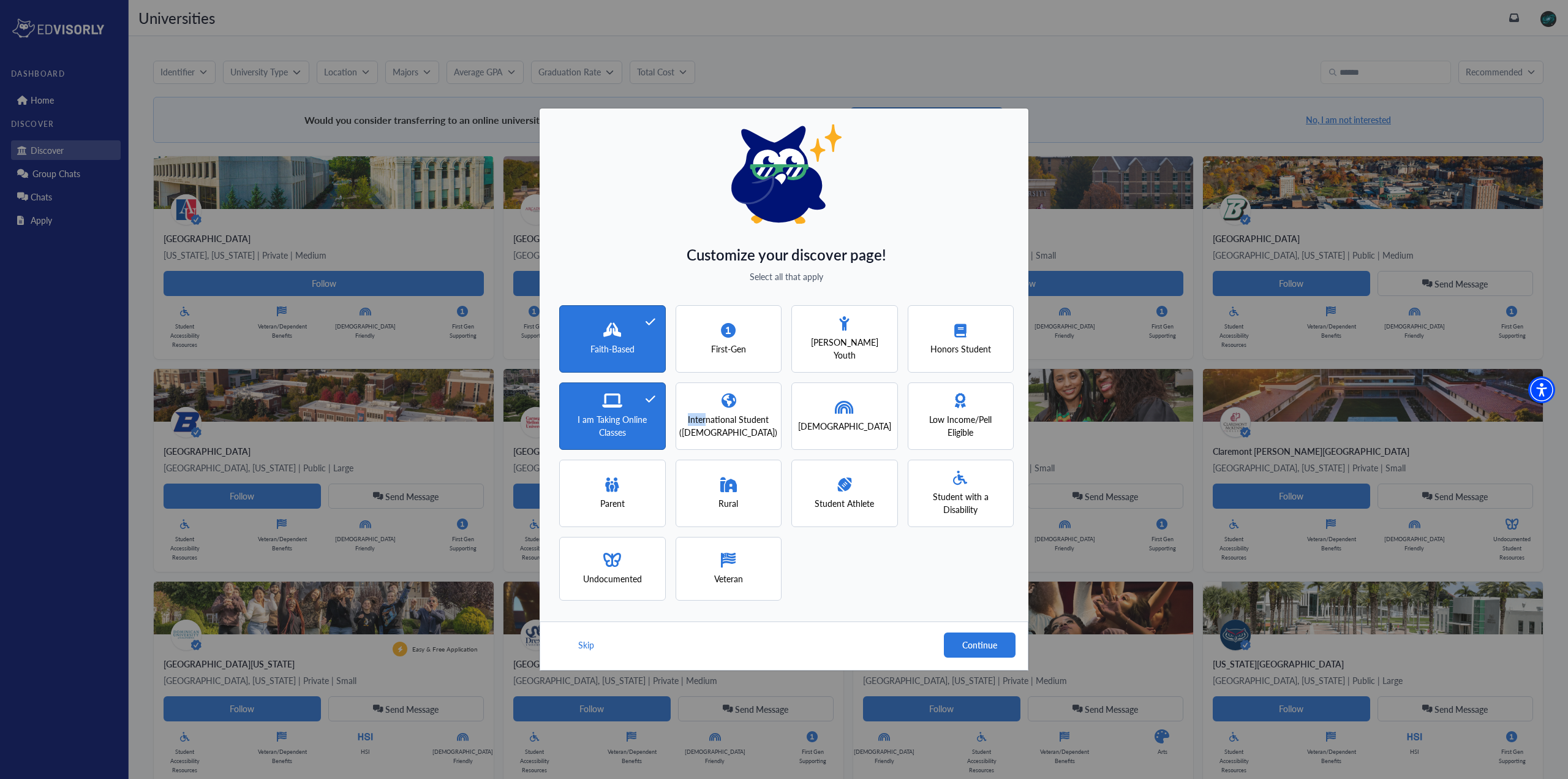
click at [708, 398] on div "International Student ([DEMOGRAPHIC_DATA])" at bounding box center [728, 416] width 98 height 46
click at [719, 507] on div "Rural" at bounding box center [728, 493] width 106 height 68
click at [601, 487] on div "Parent" at bounding box center [612, 493] width 25 height 33
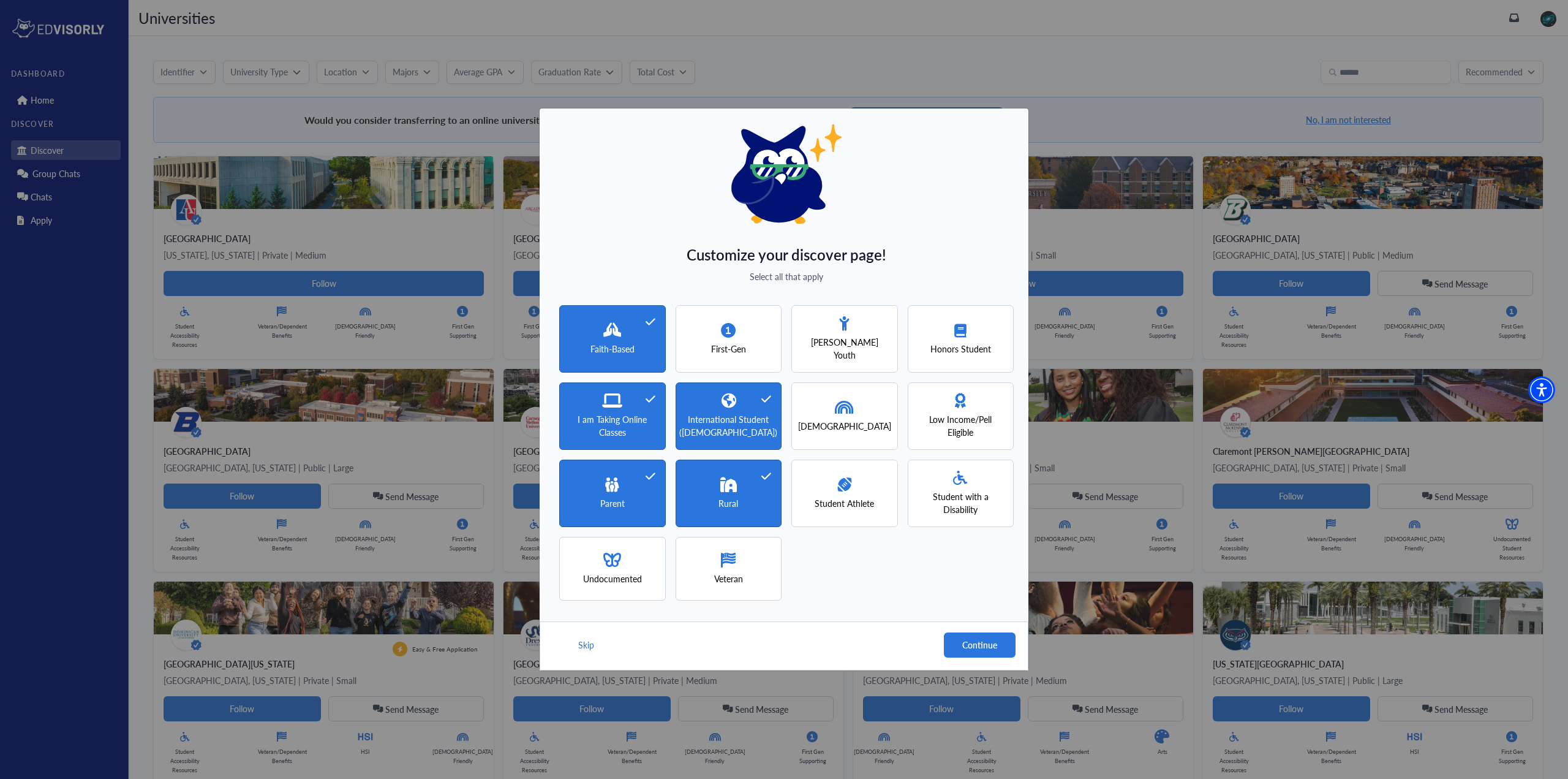
click at [622, 562] on div "Undocumented" at bounding box center [612, 568] width 59 height 33
click at [738, 581] on span "Veteran" at bounding box center [728, 578] width 29 height 13
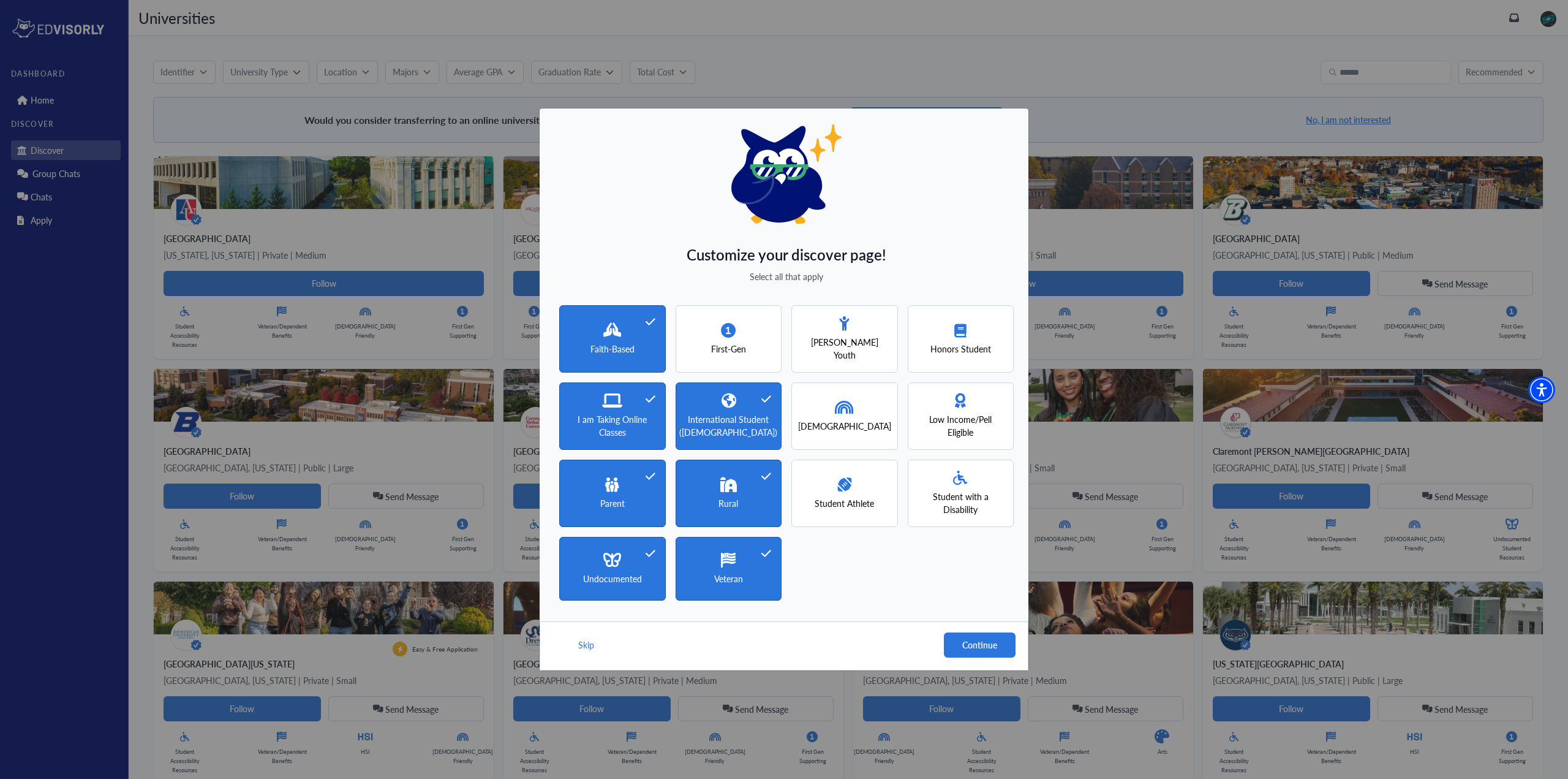
click at [834, 504] on span "Student Athlete" at bounding box center [845, 503] width 60 height 13
click at [936, 505] on span "Student with a Disability" at bounding box center [961, 503] width 84 height 26
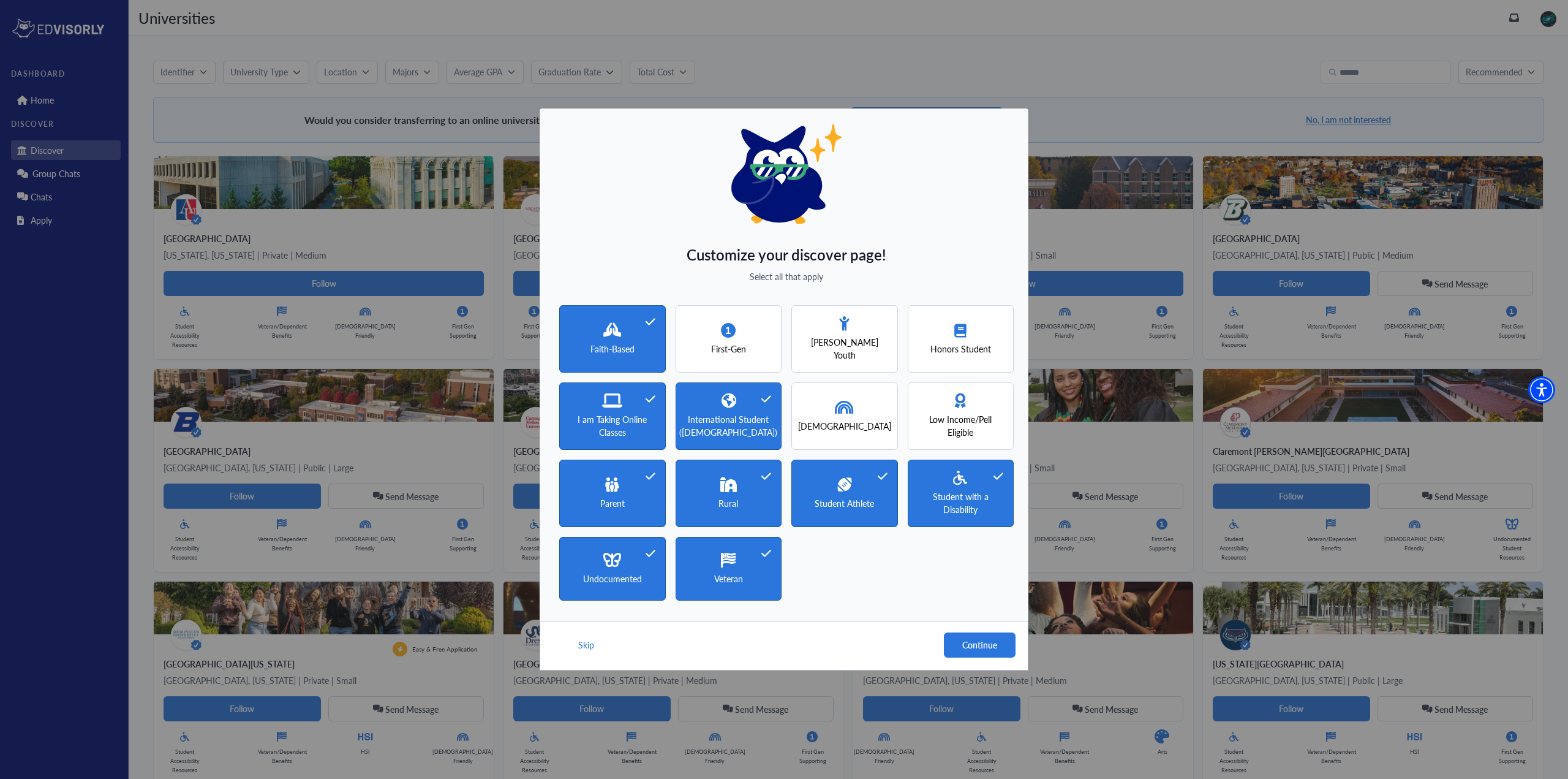
click at [941, 433] on div "Low Income/Pell Eligible" at bounding box center [961, 416] width 106 height 68
click at [846, 436] on div "[DEMOGRAPHIC_DATA]" at bounding box center [845, 416] width 106 height 68
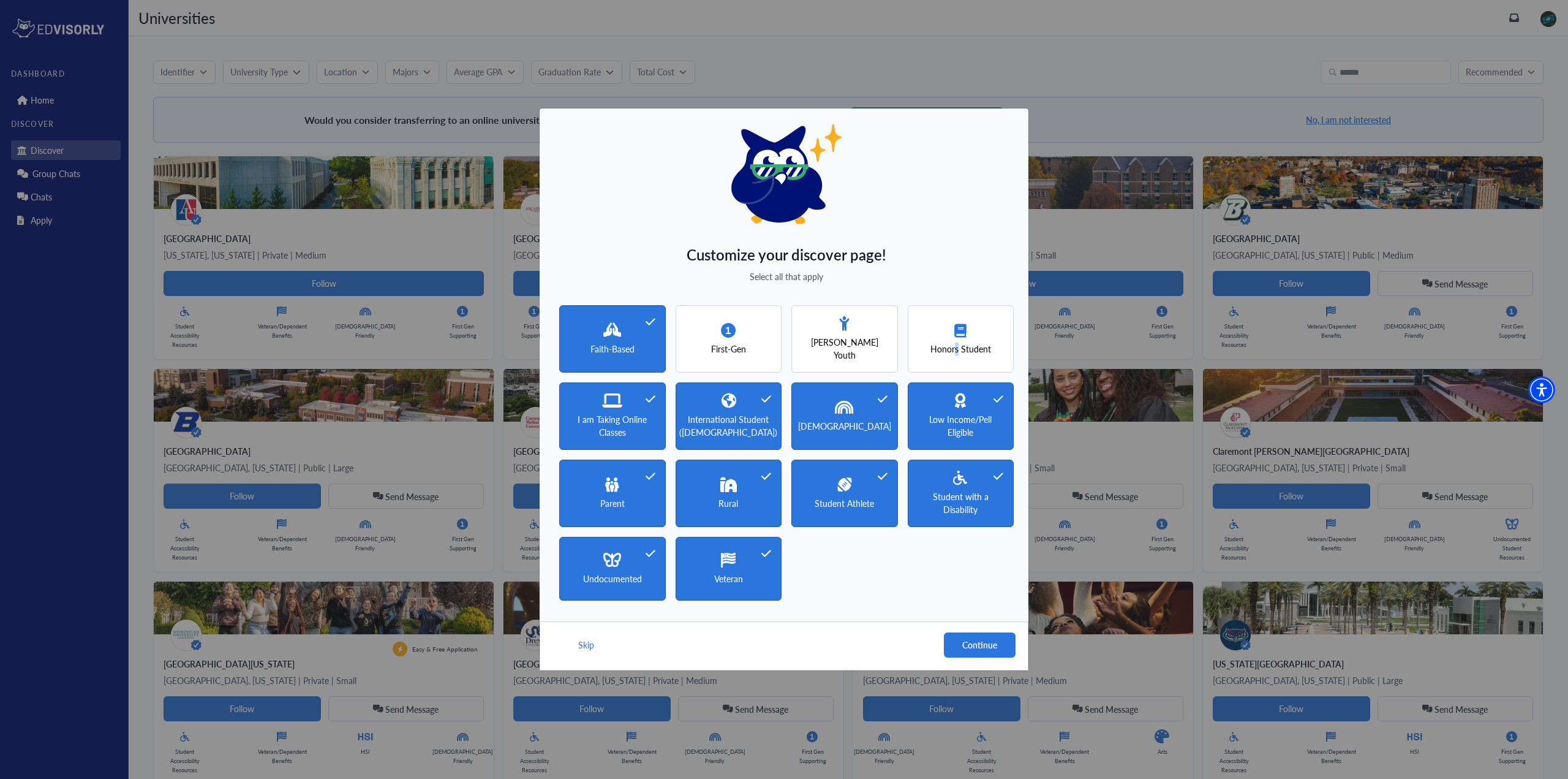
click at [958, 348] on span "Honors Student" at bounding box center [960, 349] width 61 height 13
click at [843, 343] on span "[PERSON_NAME] Youth" at bounding box center [845, 349] width 84 height 26
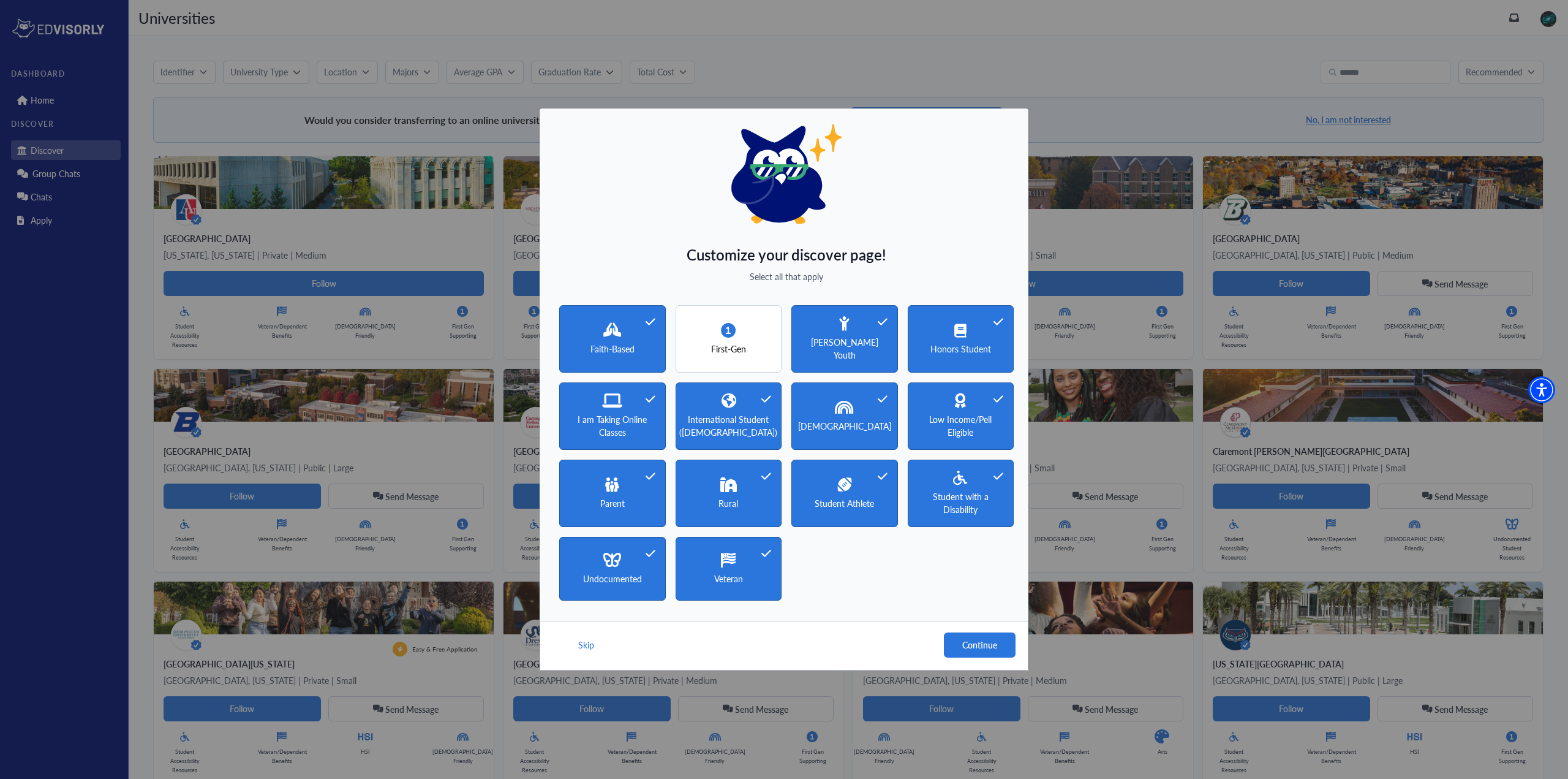
drag, startPoint x: 754, startPoint y: 343, endPoint x: 785, endPoint y: 396, distance: 61.4
click at [753, 343] on div "First-Gen" at bounding box center [728, 339] width 106 height 68
click at [995, 647] on button "Continue" at bounding box center [980, 644] width 72 height 25
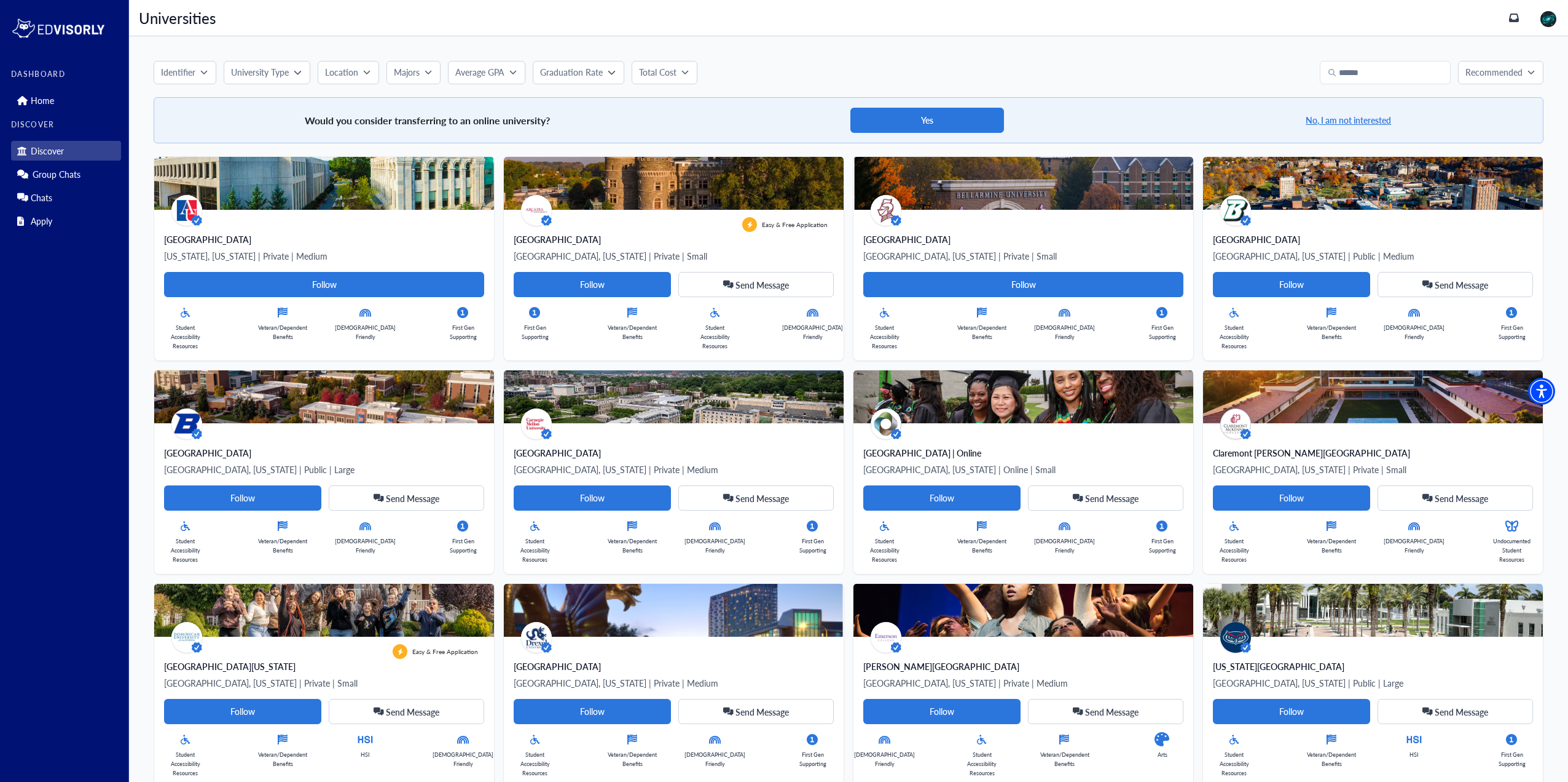
click at [43, 28] on img at bounding box center [58, 28] width 95 height 25
